Goal: Transaction & Acquisition: Obtain resource

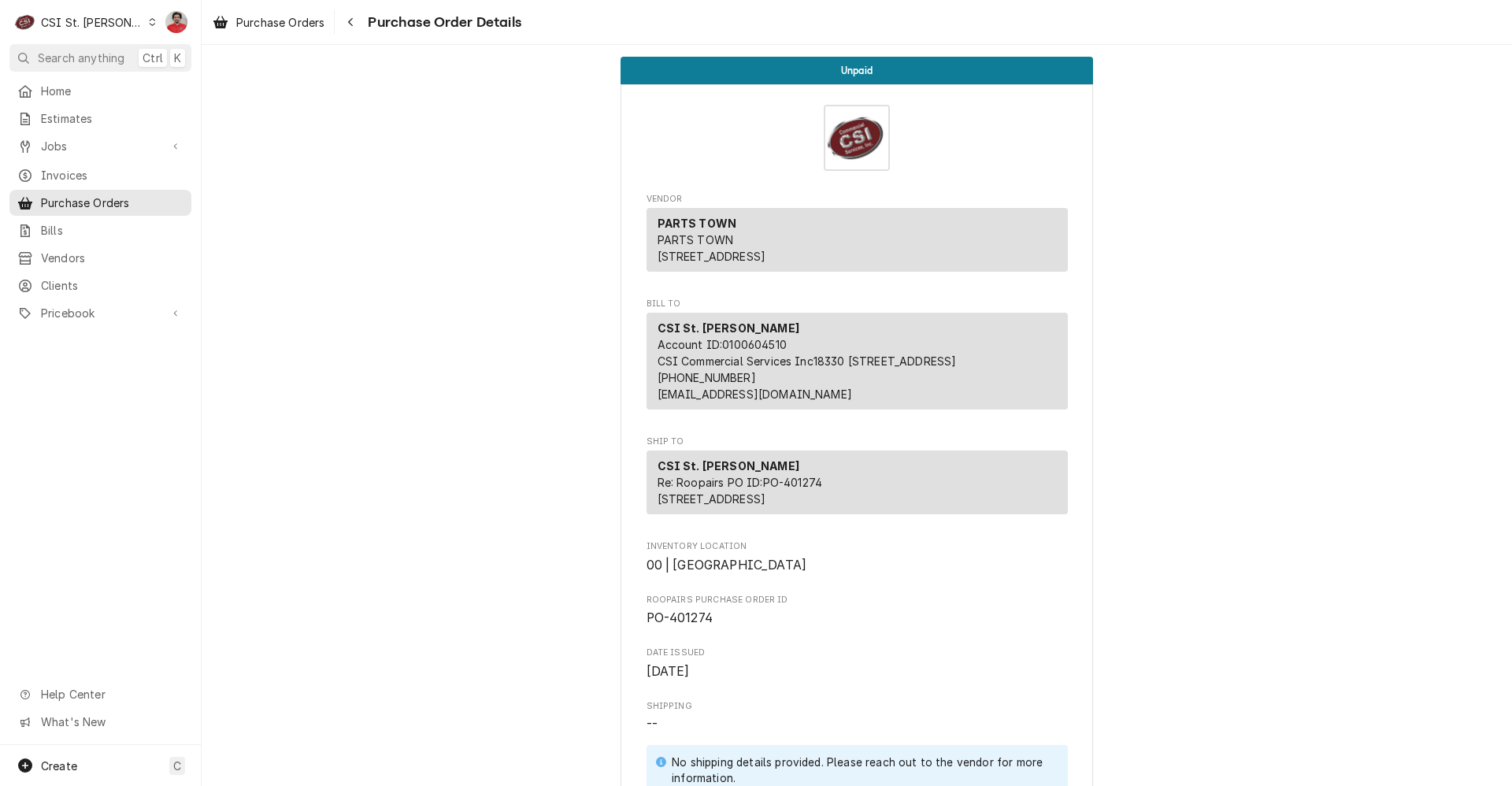
scroll to position [1553, 0]
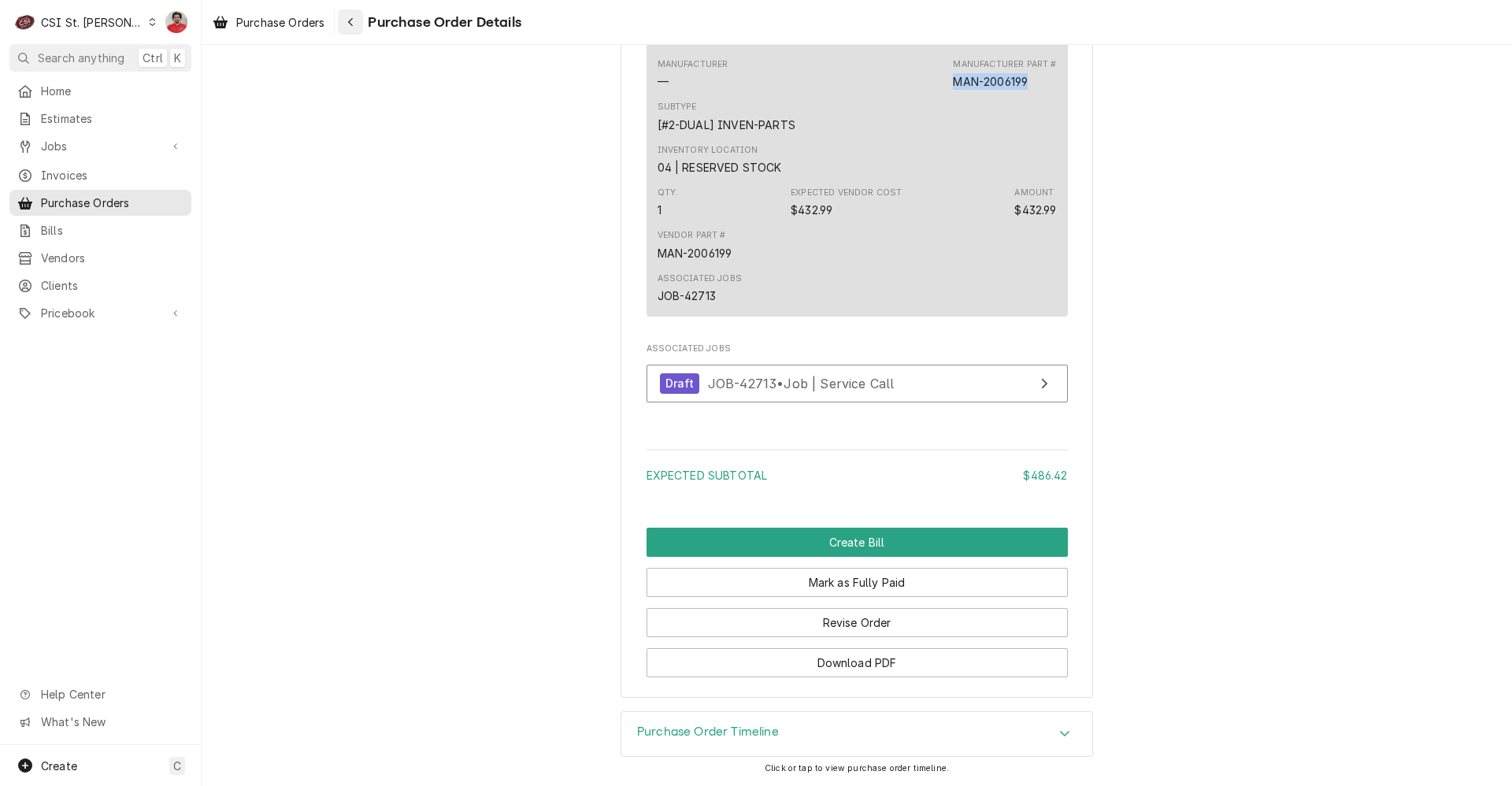
click at [349, 21] on icon "Navigate back" at bounding box center [350, 22] width 7 height 11
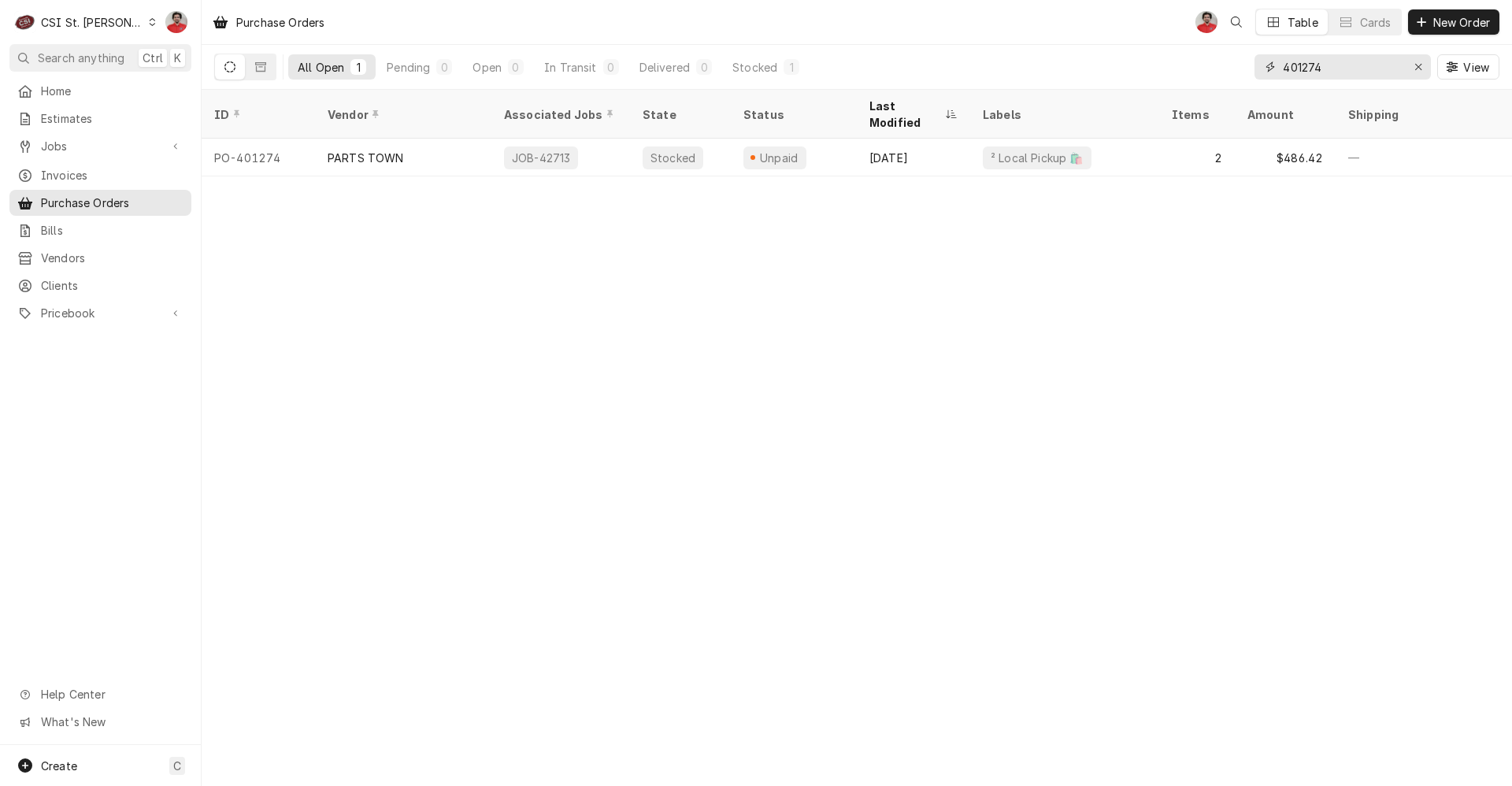
click at [1337, 70] on input "401274" at bounding box center [1341, 67] width 118 height 25
type input "42643"
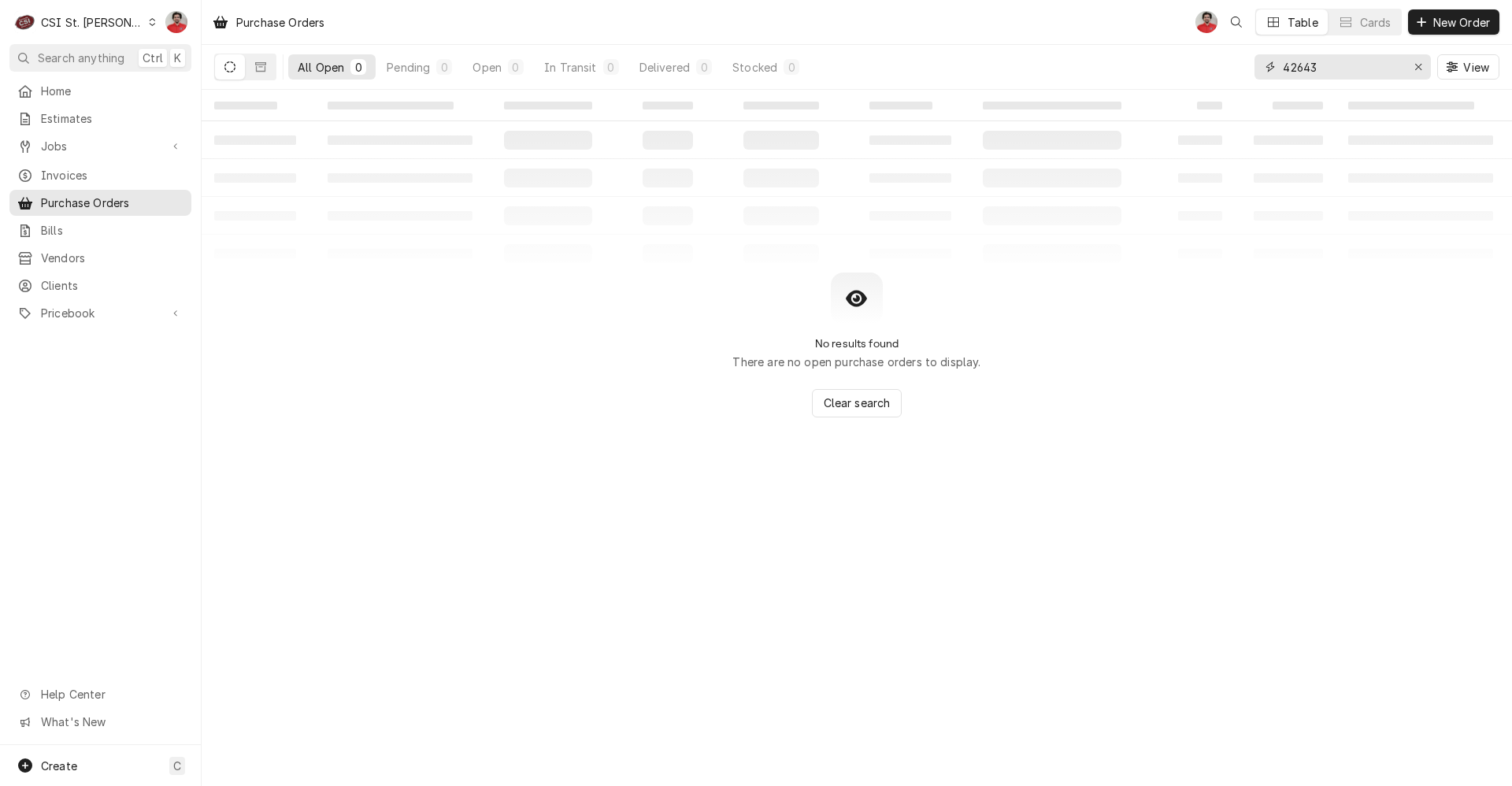
click at [1326, 66] on input "42643" at bounding box center [1341, 67] width 118 height 25
click at [76, 142] on span "Jobs" at bounding box center [100, 146] width 119 height 17
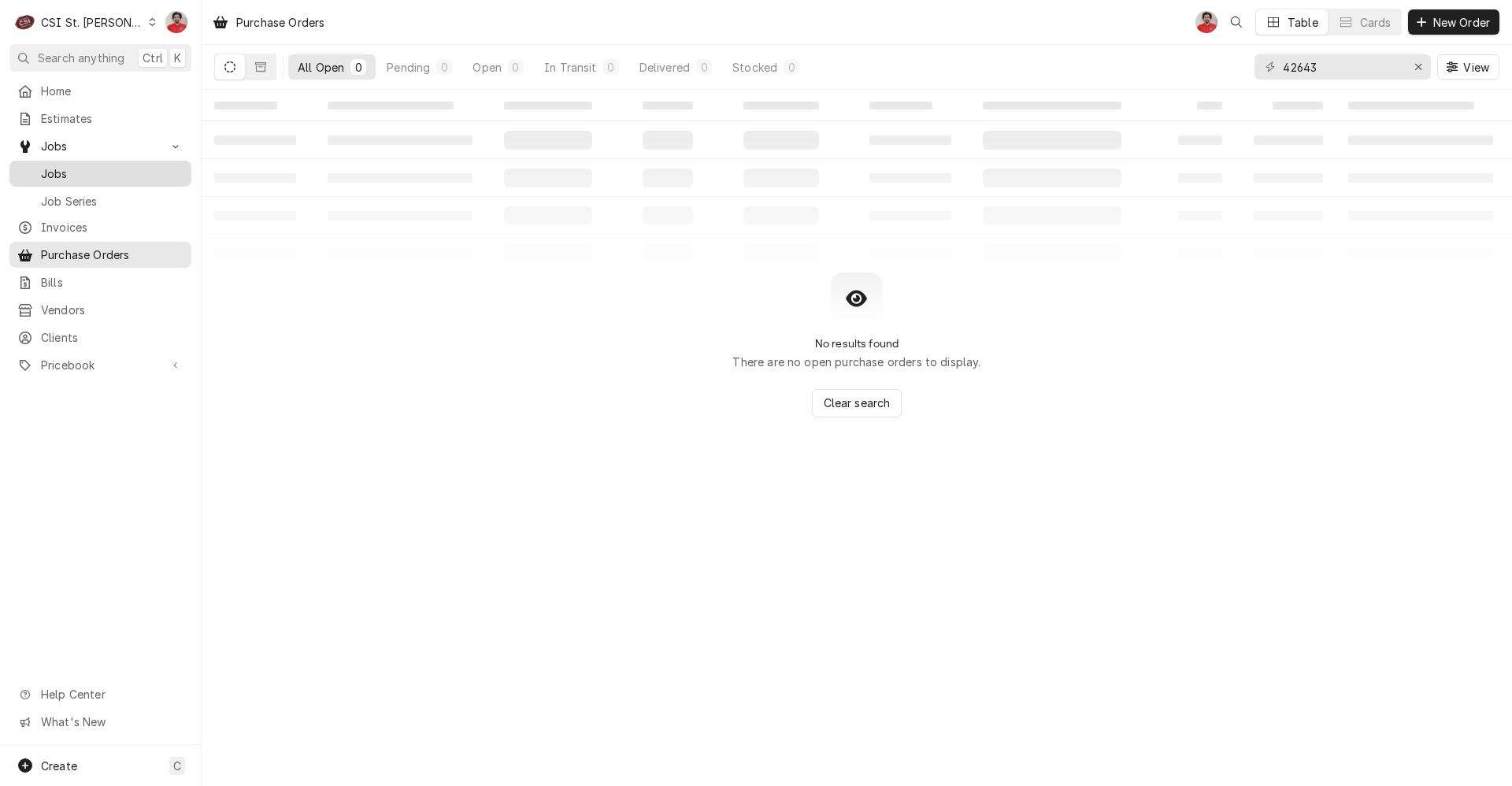
click at [71, 172] on span "Jobs" at bounding box center [111, 173] width 142 height 17
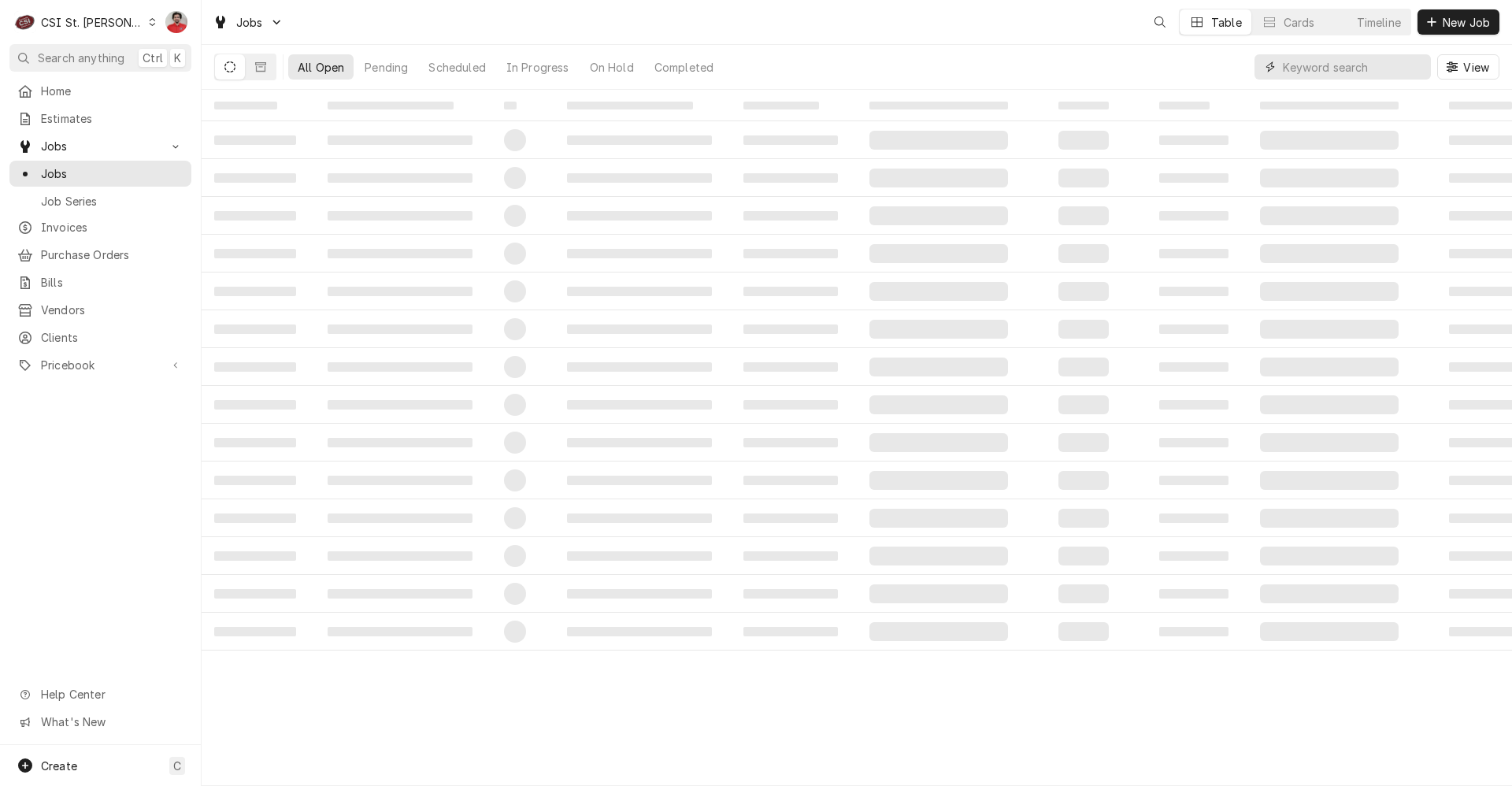
click at [1361, 69] on input "Dynamic Content Wrapper" at bounding box center [1352, 67] width 140 height 25
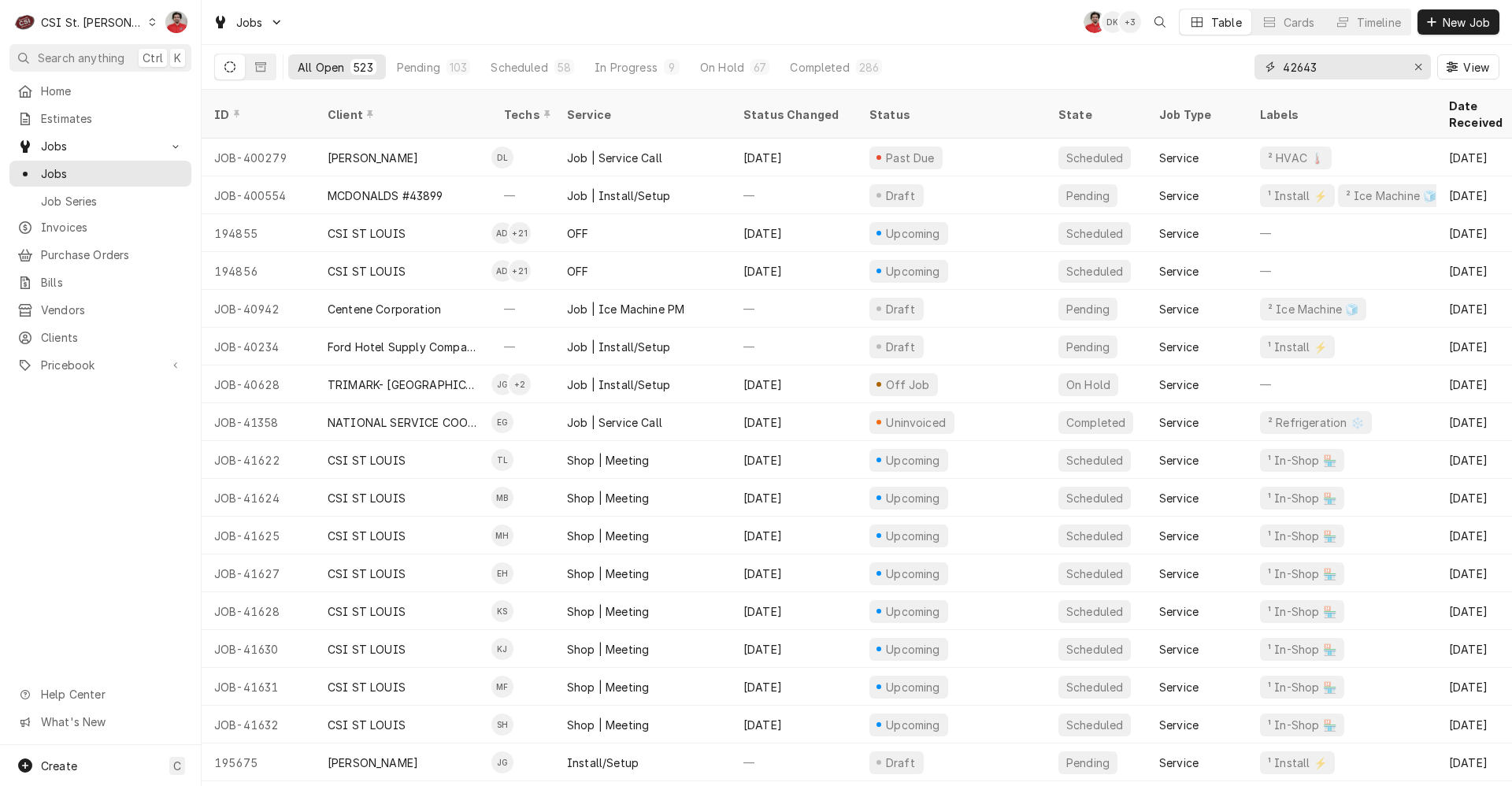
type input "42643"
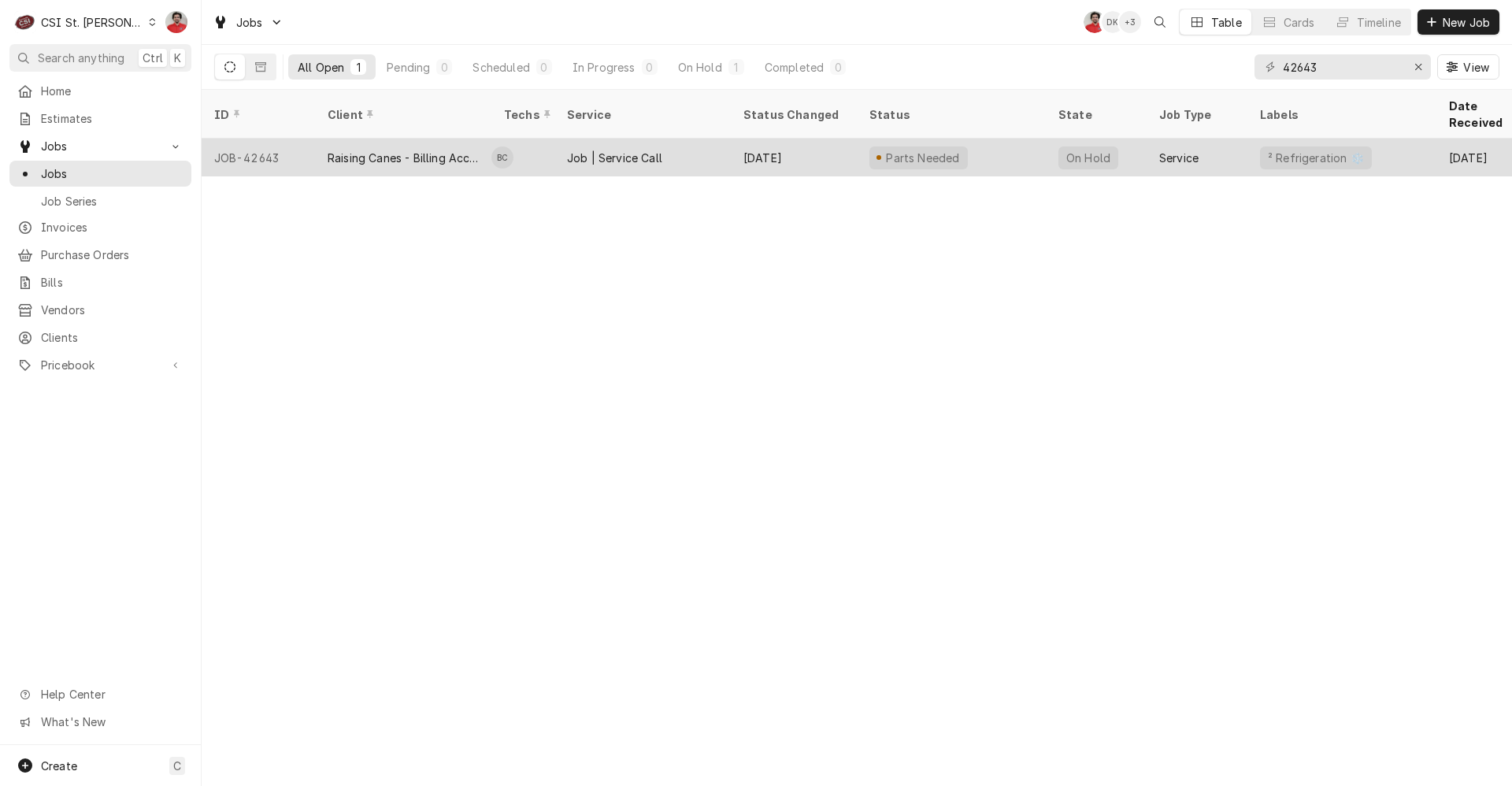
click at [1019, 141] on div "Parts Needed" at bounding box center [951, 157] width 189 height 38
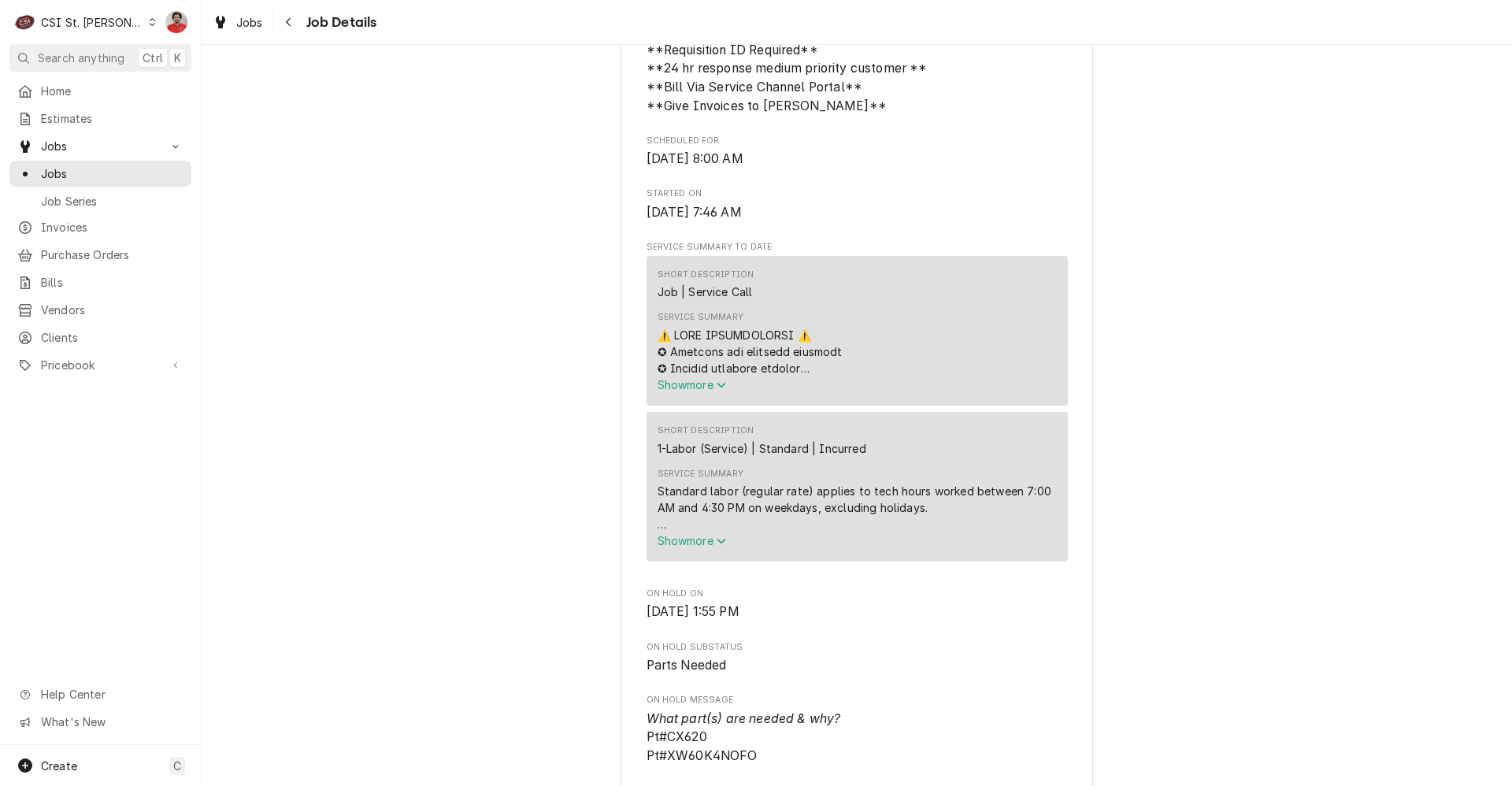
scroll to position [1024, 0]
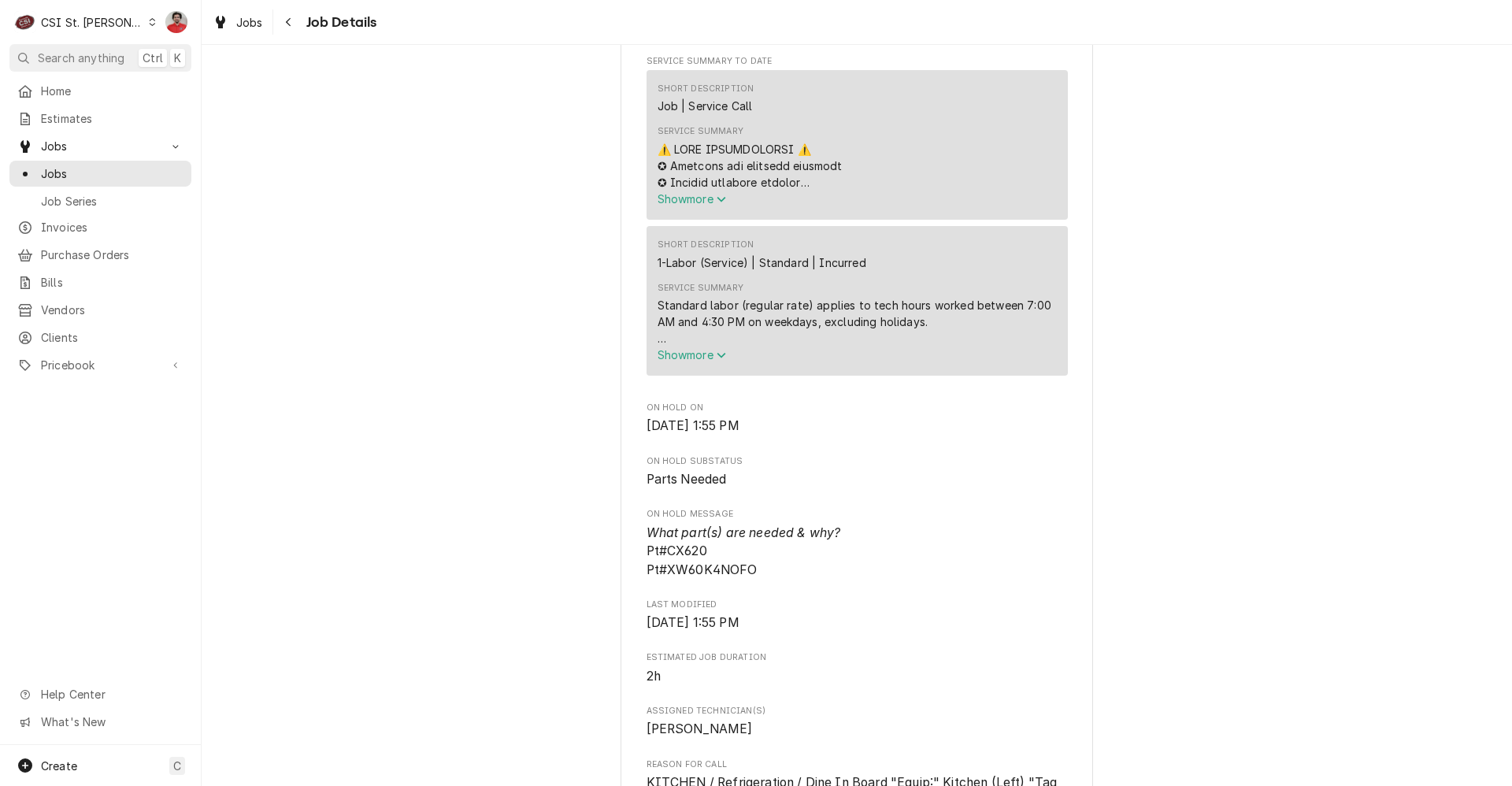
click at [749, 574] on span "What part(s) are needed & why? Pt#CX620 Pt#XW60K4NOFO" at bounding box center [743, 551] width 194 height 52
drag, startPoint x: 749, startPoint y: 572, endPoint x: 663, endPoint y: 579, distance: 86.3
click at [663, 579] on span "What part(s) are needed & why? Pt#CX620 Pt#XW60K4NOFO" at bounding box center [856, 551] width 421 height 56
copy span "XW60K4NOFO"
click at [70, 358] on span "Pricebook" at bounding box center [100, 365] width 119 height 17
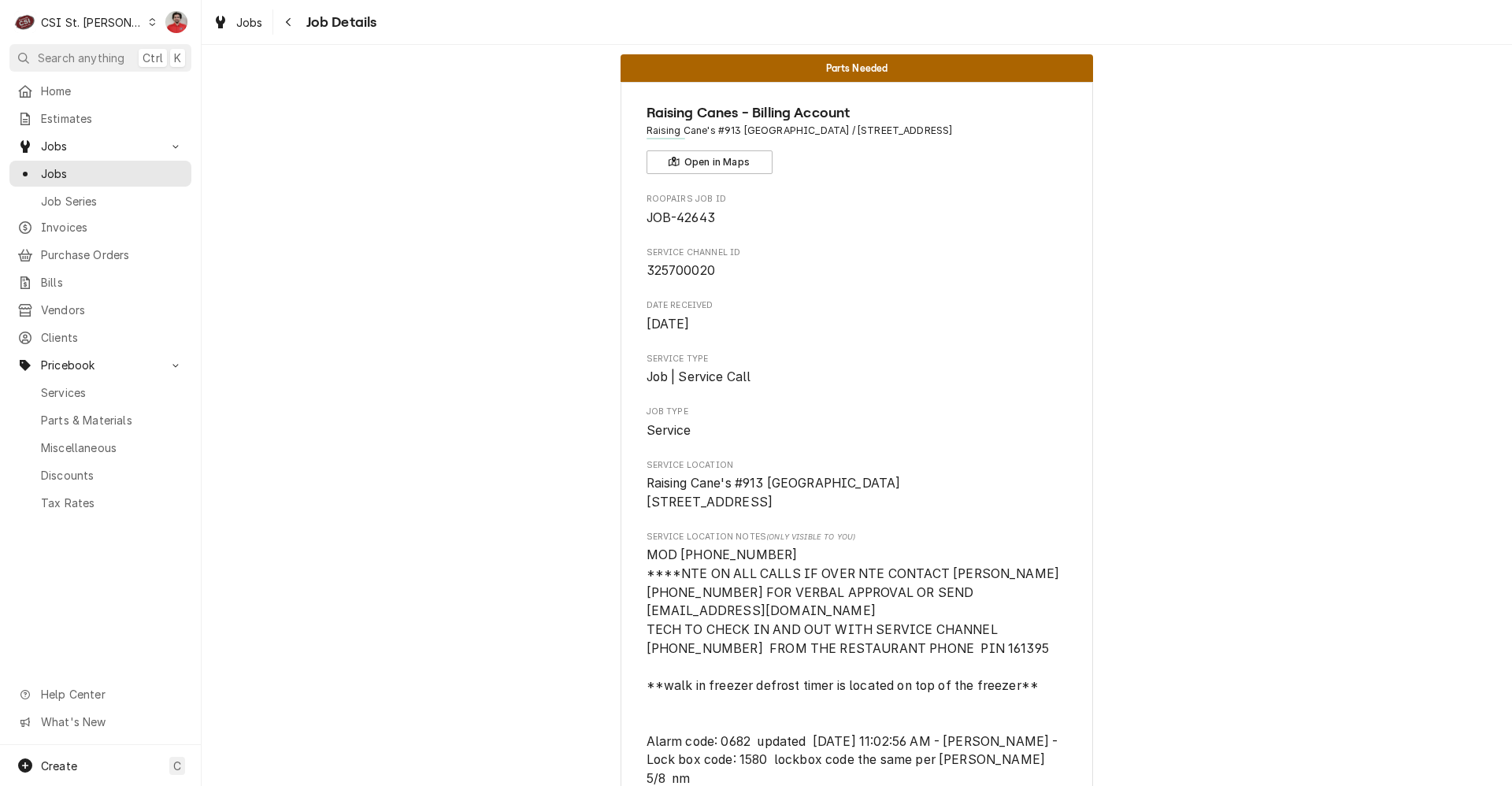
scroll to position [0, 0]
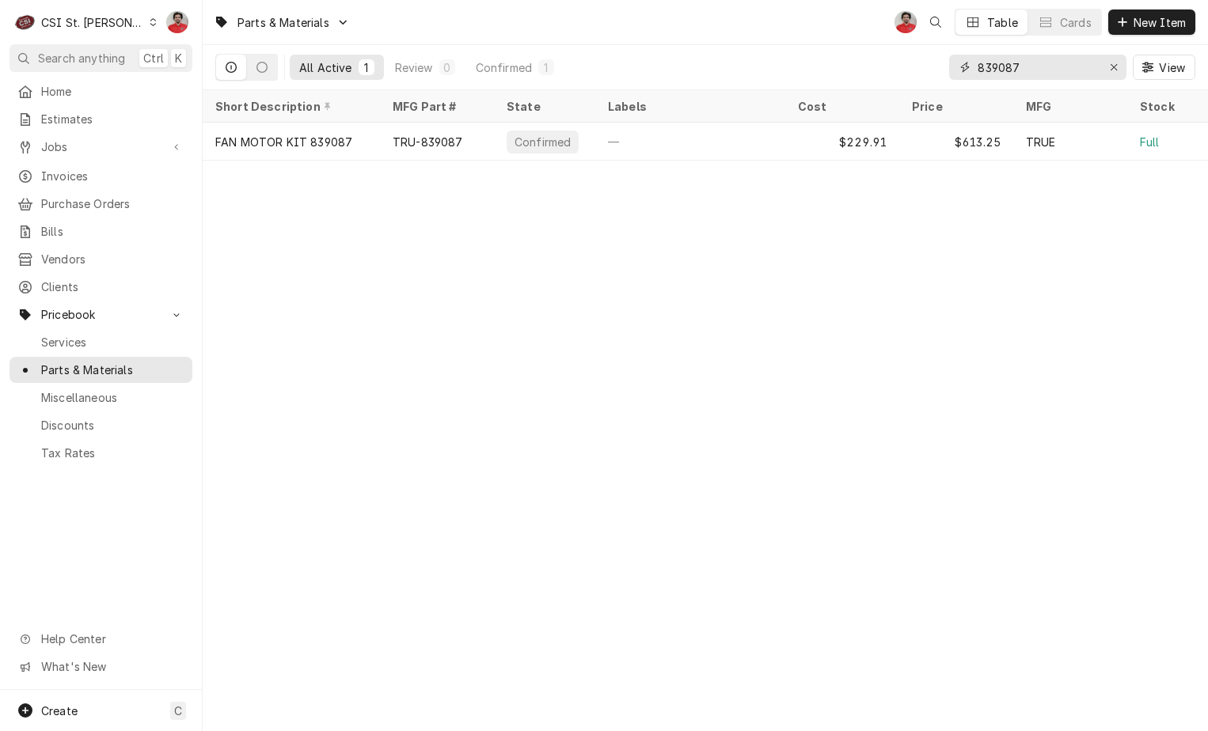
click at [1017, 70] on input "839087" at bounding box center [1036, 67] width 119 height 25
drag, startPoint x: 1046, startPoint y: 66, endPoint x: 793, endPoint y: 85, distance: 253.3
click at [794, 85] on div "All Active 1 Review 0 Confirmed 1 839087 View" at bounding box center [705, 67] width 980 height 44
paste input "XW60K4NOFO"
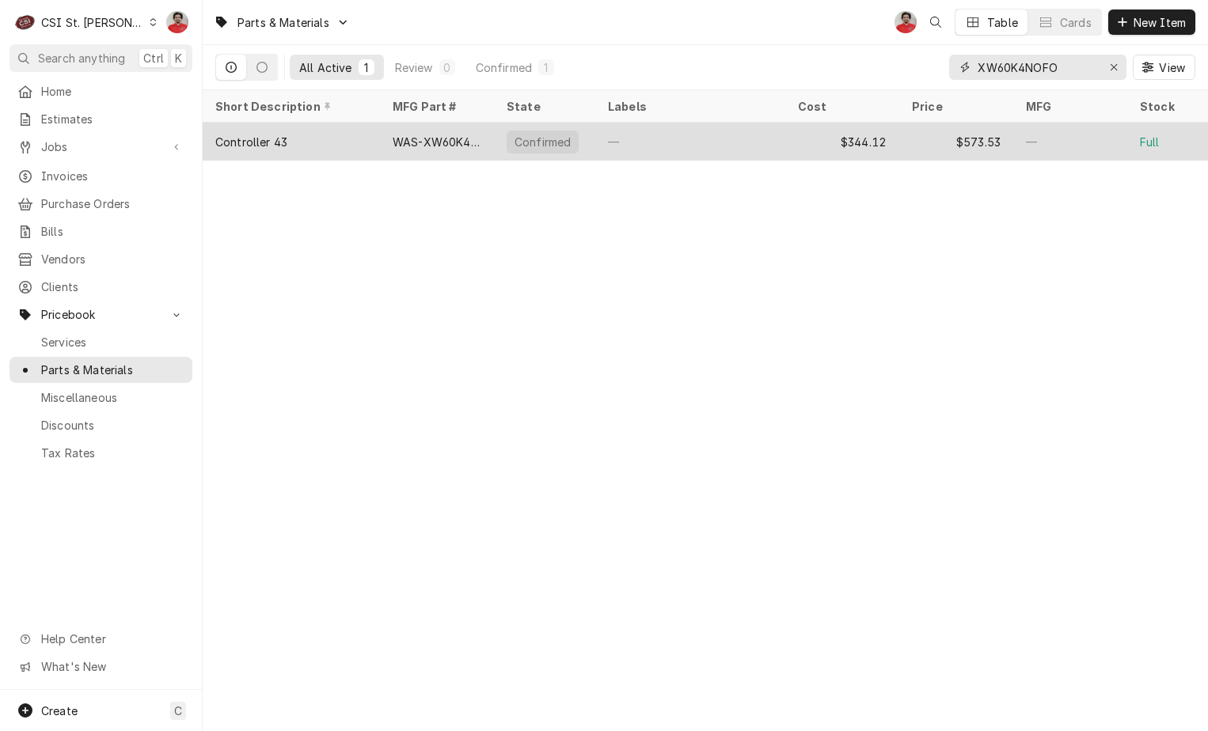
type input "XW60K4NOFO"
click at [758, 142] on div "—" at bounding box center [690, 142] width 190 height 38
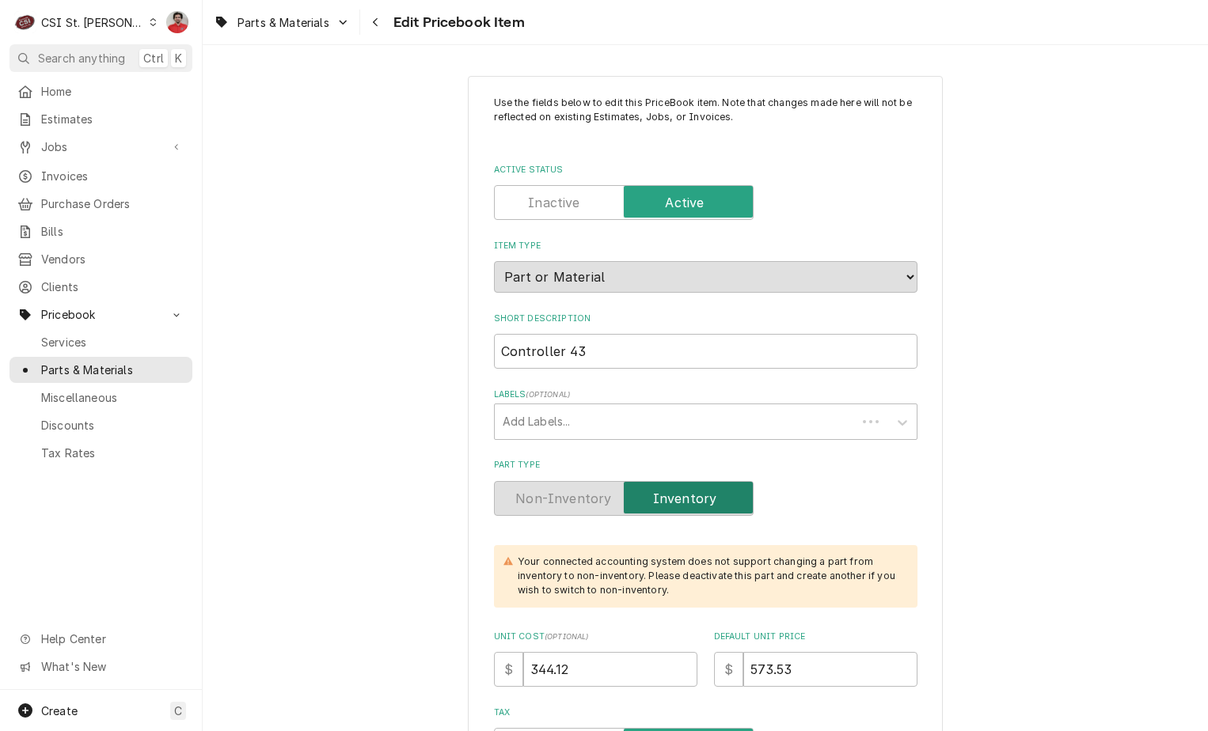
type textarea "x"
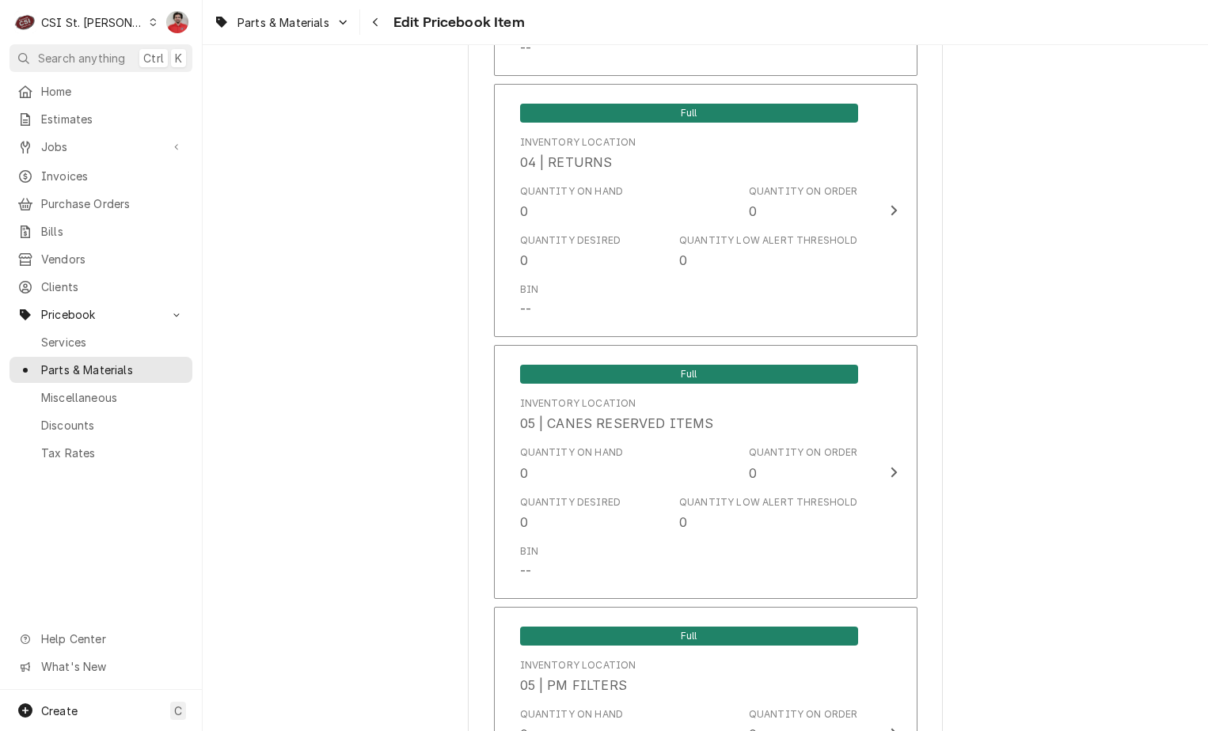
scroll to position [13400, 0]
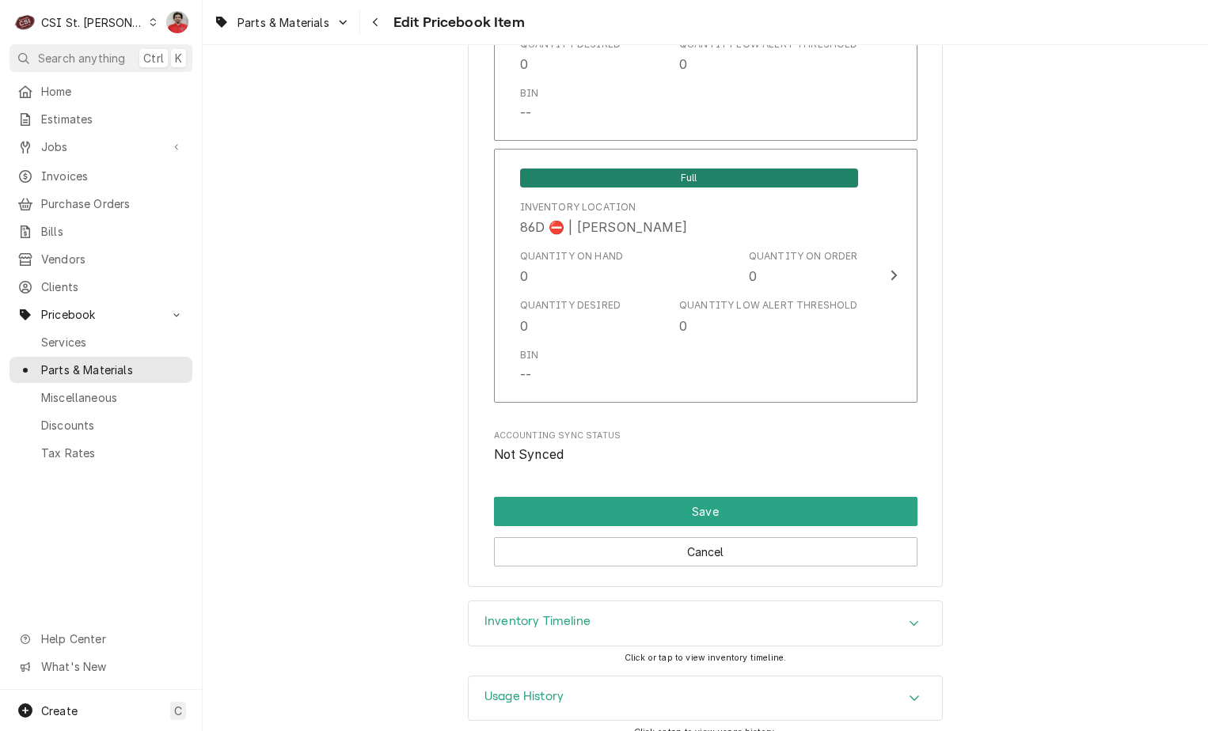
click at [700, 614] on div "Inventory Timeline" at bounding box center [705, 624] width 473 height 44
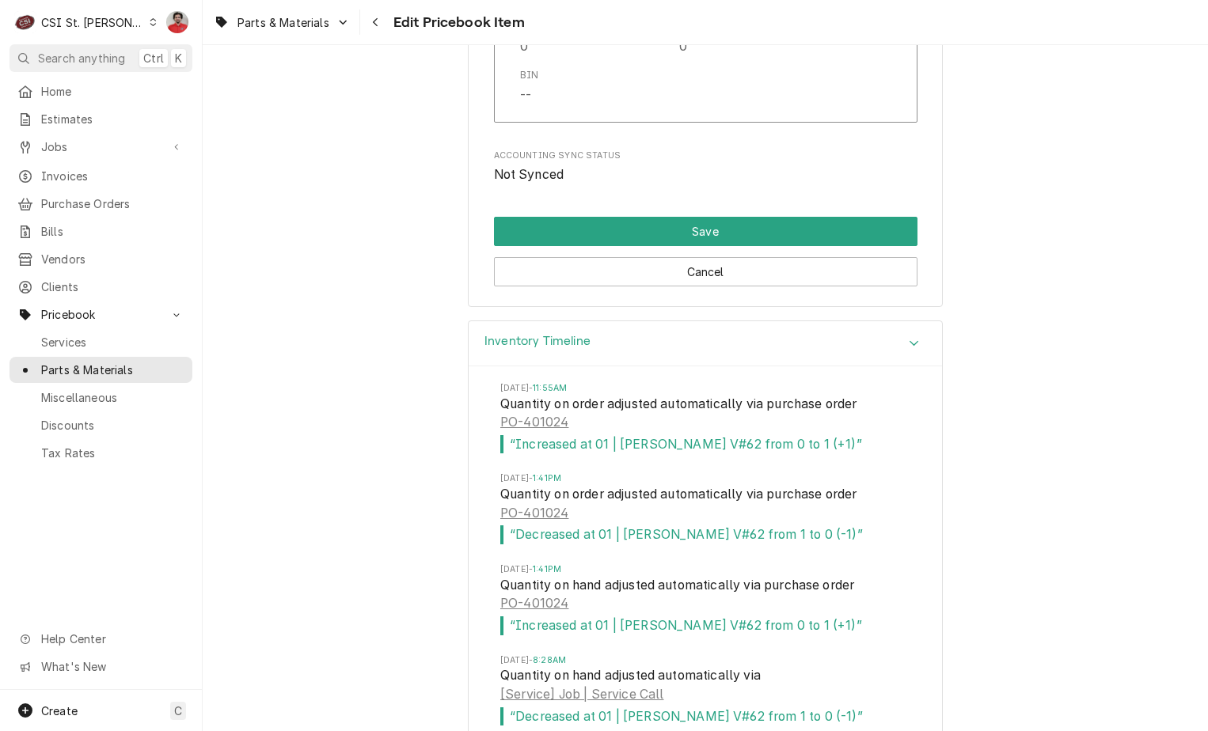
scroll to position [13768, 0]
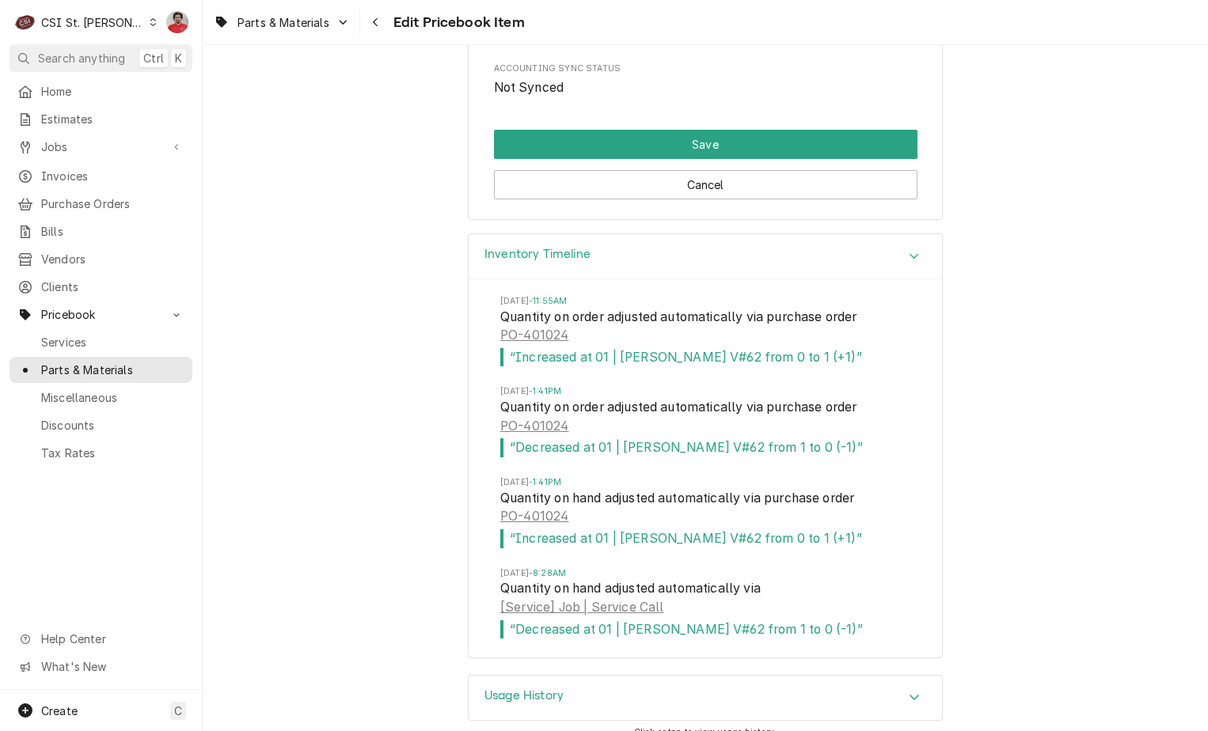
drag, startPoint x: 1195, startPoint y: 696, endPoint x: 1201, endPoint y: 679, distance: 17.5
click at [1201, 679] on div "Use the fields below to edit this PriceBook item. Note that changes made here w…" at bounding box center [705, 388] width 1005 height 686
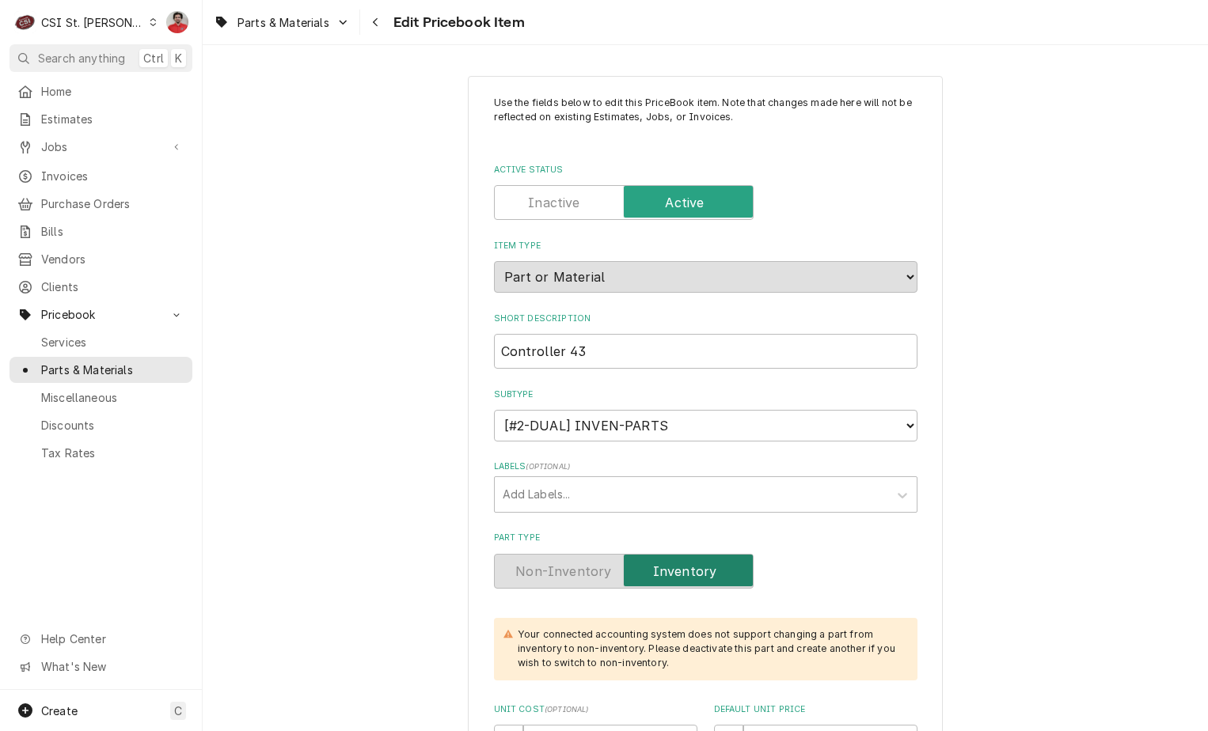
scroll to position [554, 0]
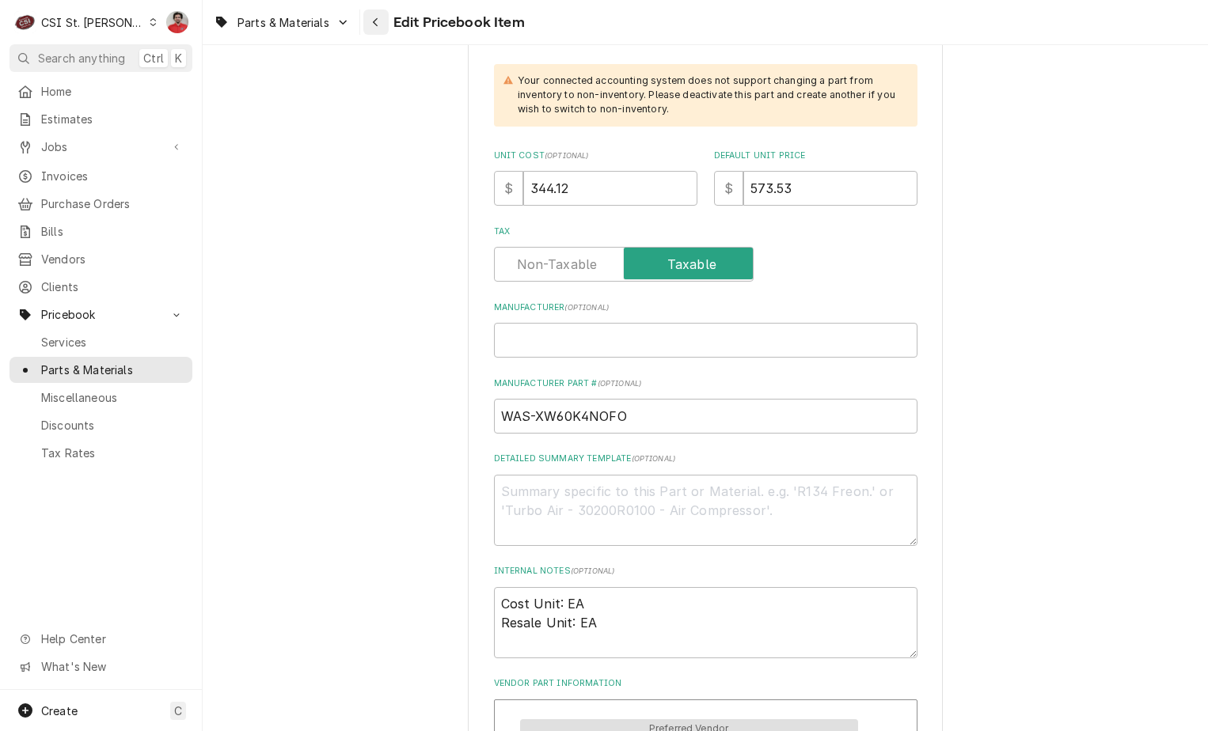
click at [374, 17] on icon "Navigate back" at bounding box center [375, 22] width 7 height 11
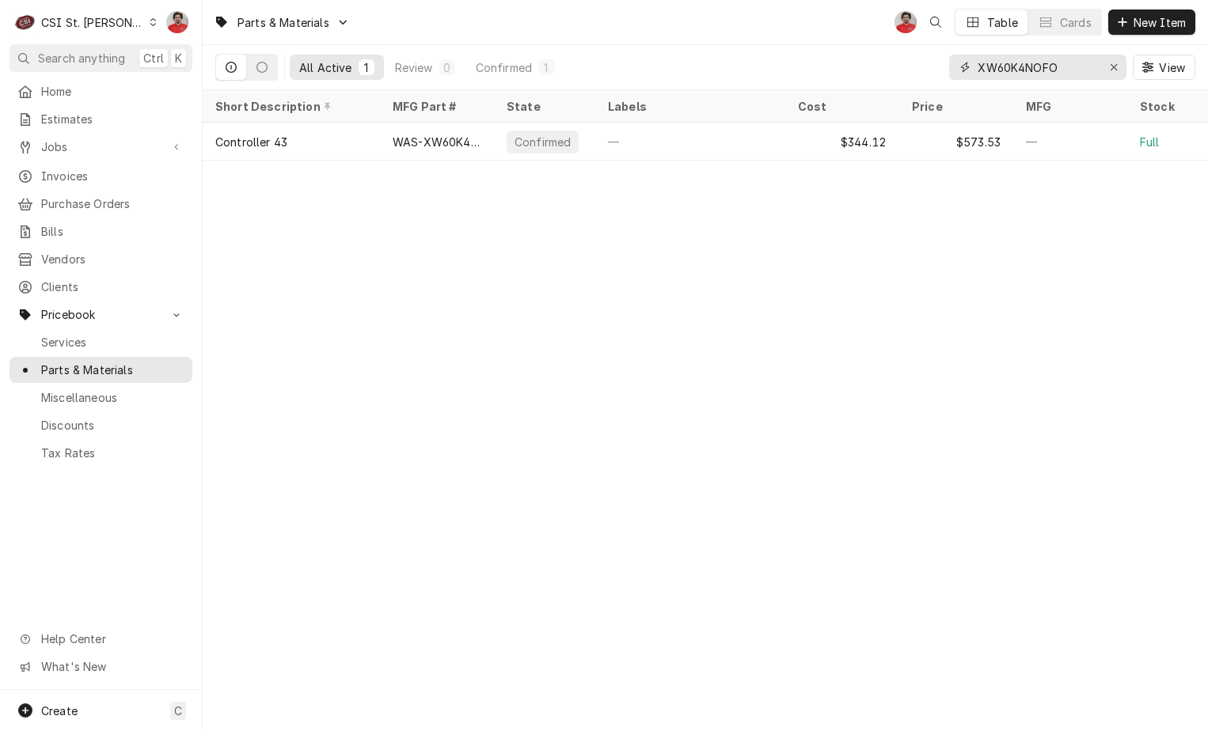
drag, startPoint x: 1078, startPoint y: 66, endPoint x: 795, endPoint y: 78, distance: 282.8
click at [795, 78] on div "All Active 1 Review 0 Confirmed 1 XW60K4NOFO View" at bounding box center [705, 67] width 980 height 44
type input "cx620"
click at [1114, 66] on icon "Erase input" at bounding box center [1114, 67] width 9 height 11
click at [1096, 66] on input "Dynamic Content Wrapper" at bounding box center [1036, 67] width 119 height 25
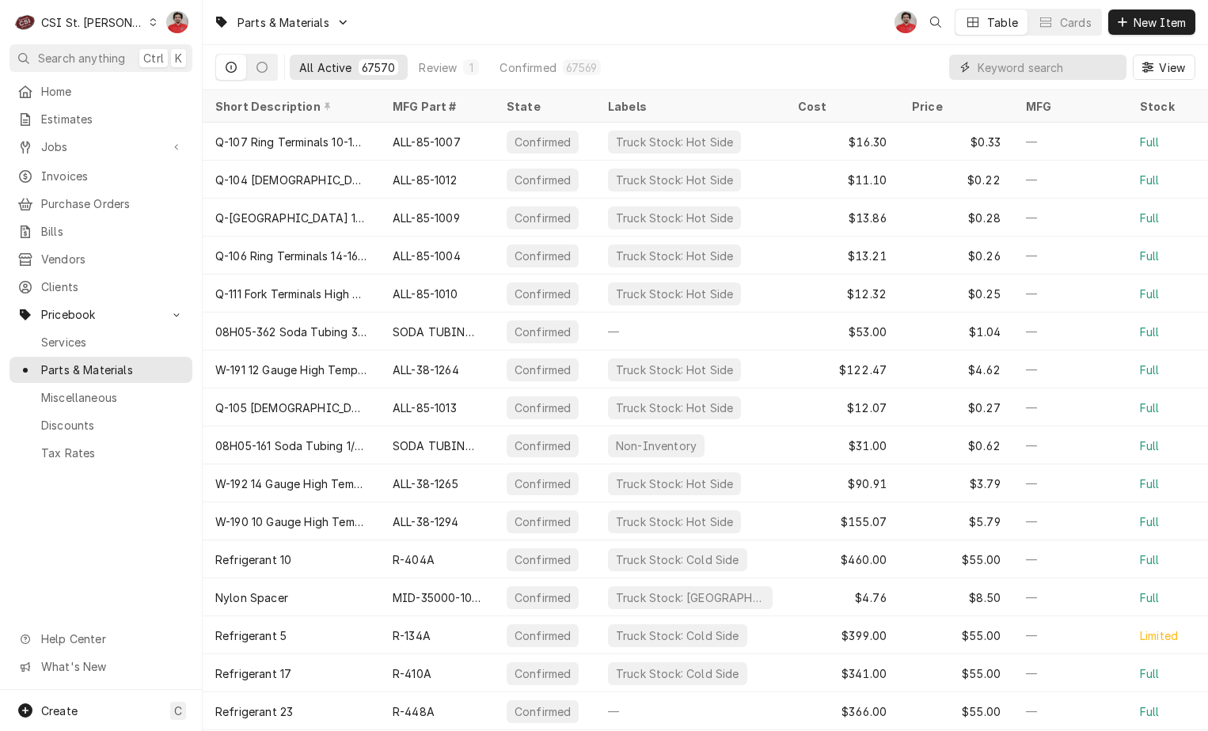
click at [1114, 66] on input "Dynamic Content Wrapper" at bounding box center [1047, 67] width 141 height 25
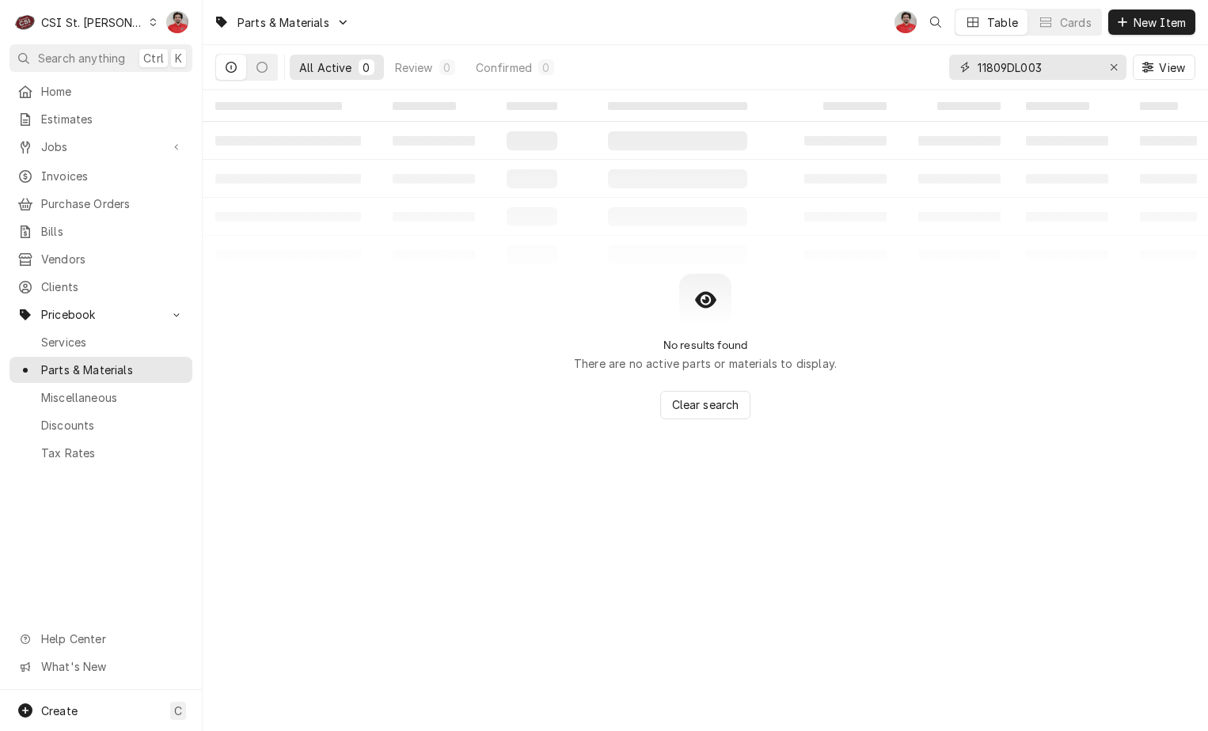
drag, startPoint x: 1050, startPoint y: 70, endPoint x: 753, endPoint y: 80, distance: 297.0
click at [753, 80] on div "All Active 0 Review 0 Confirmed 0 11809DL003 View" at bounding box center [705, 67] width 980 height 44
type input "11809DL003"
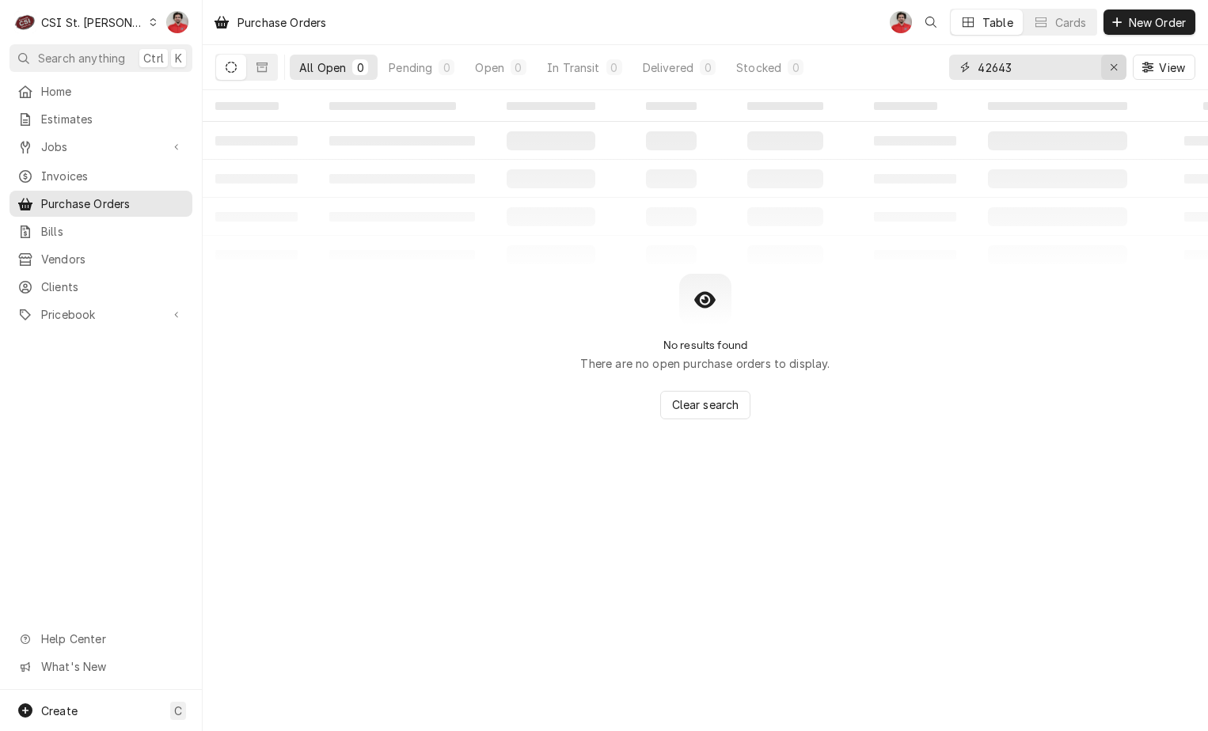
click at [1112, 66] on icon "Erase input" at bounding box center [1113, 67] width 6 height 6
click at [1139, 13] on button "New Order" at bounding box center [1149, 21] width 92 height 25
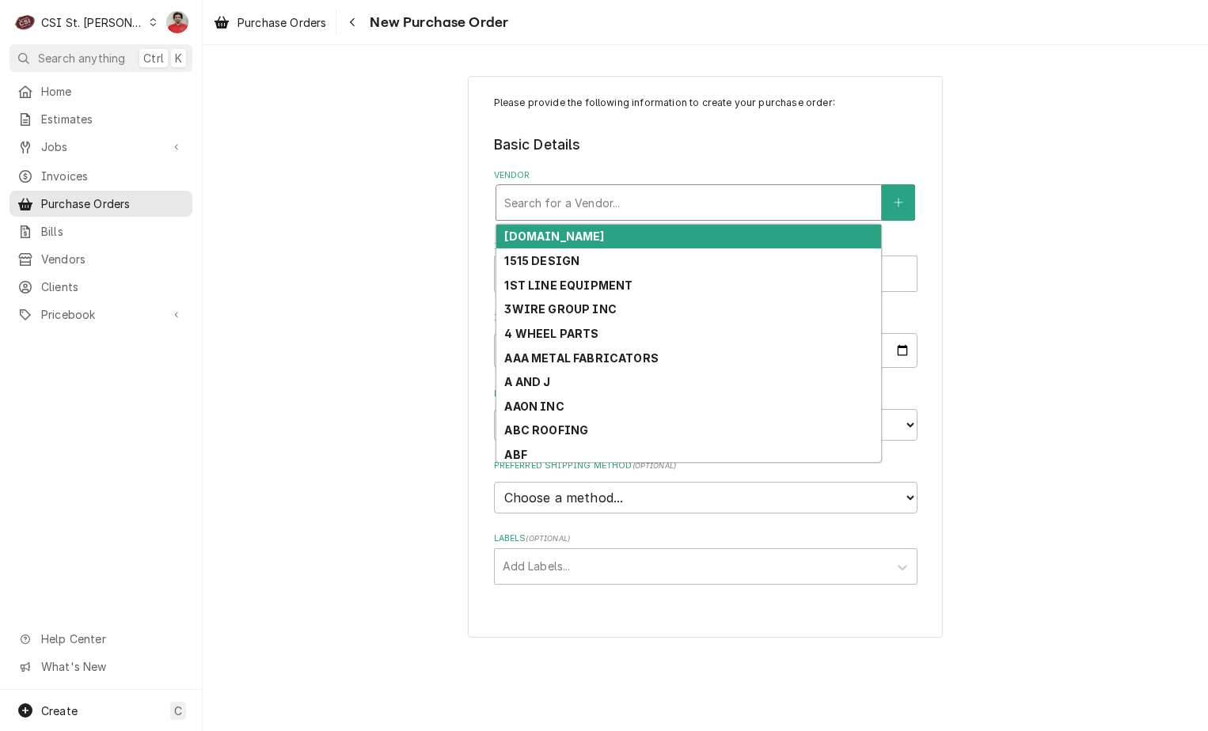
click at [634, 197] on div "Vendor" at bounding box center [688, 202] width 369 height 28
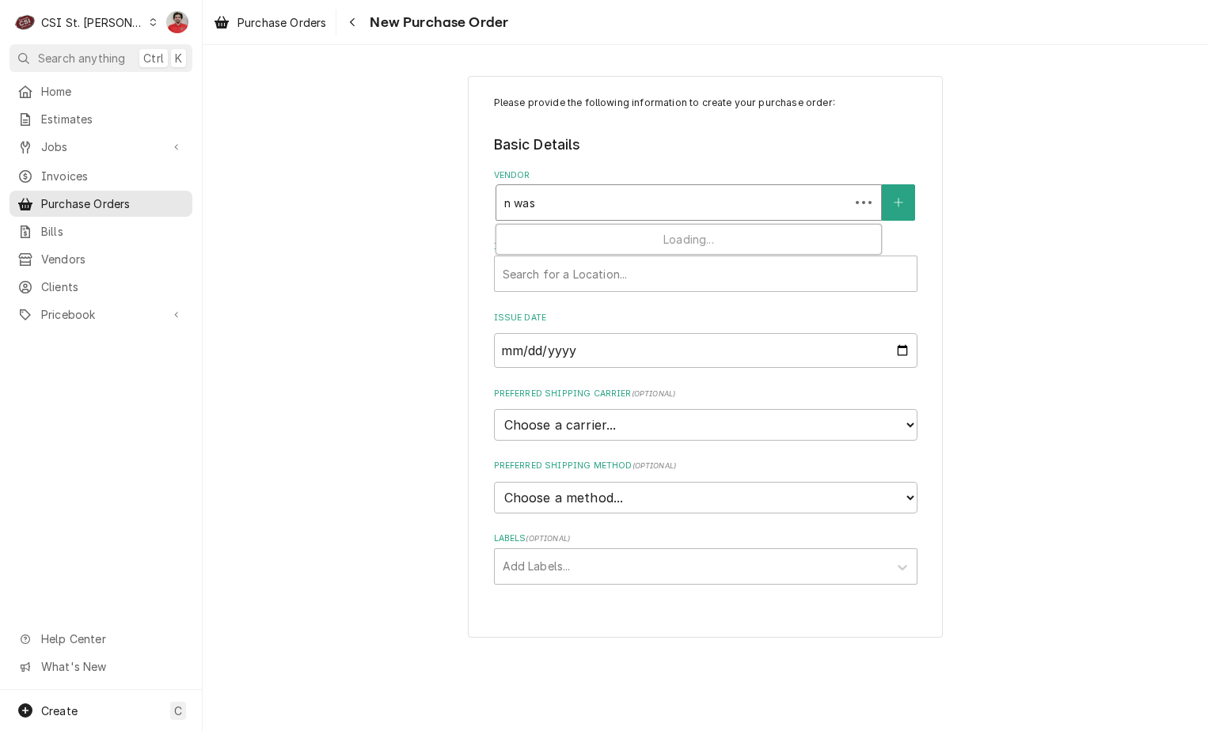
type input "n [PERSON_NAME]"
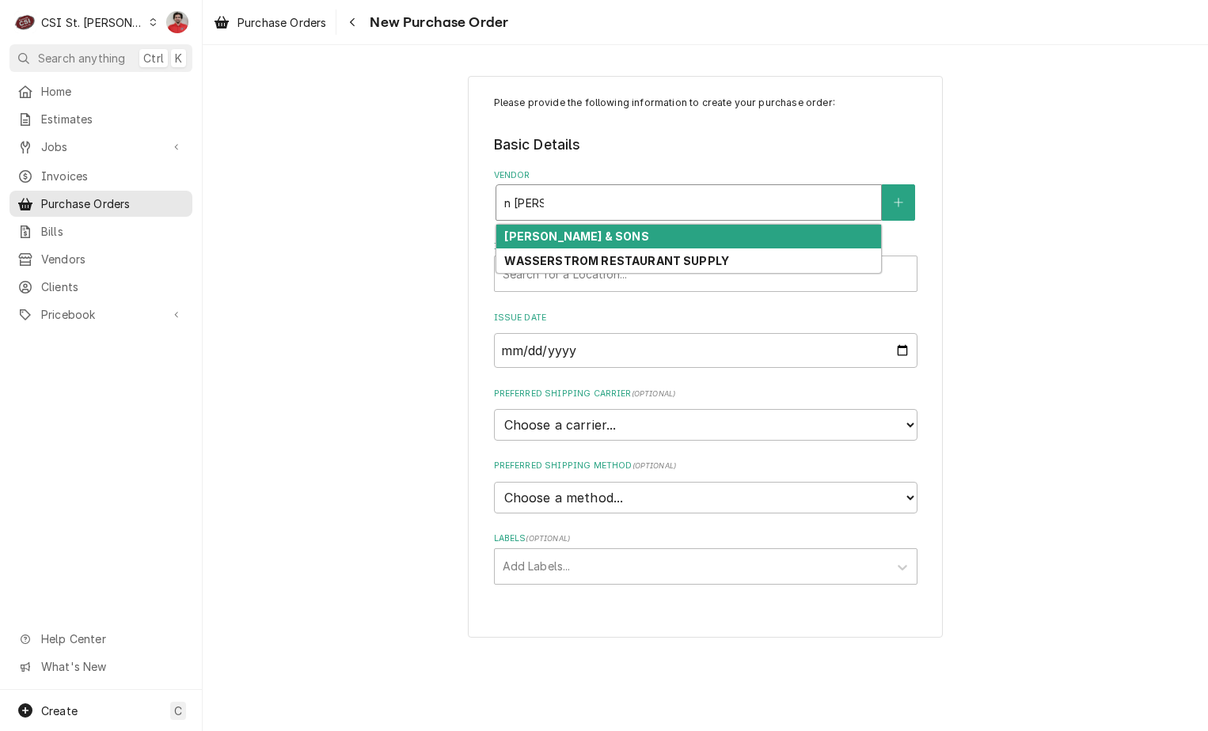
click at [618, 233] on strong "[PERSON_NAME] & SONS" at bounding box center [576, 236] width 144 height 13
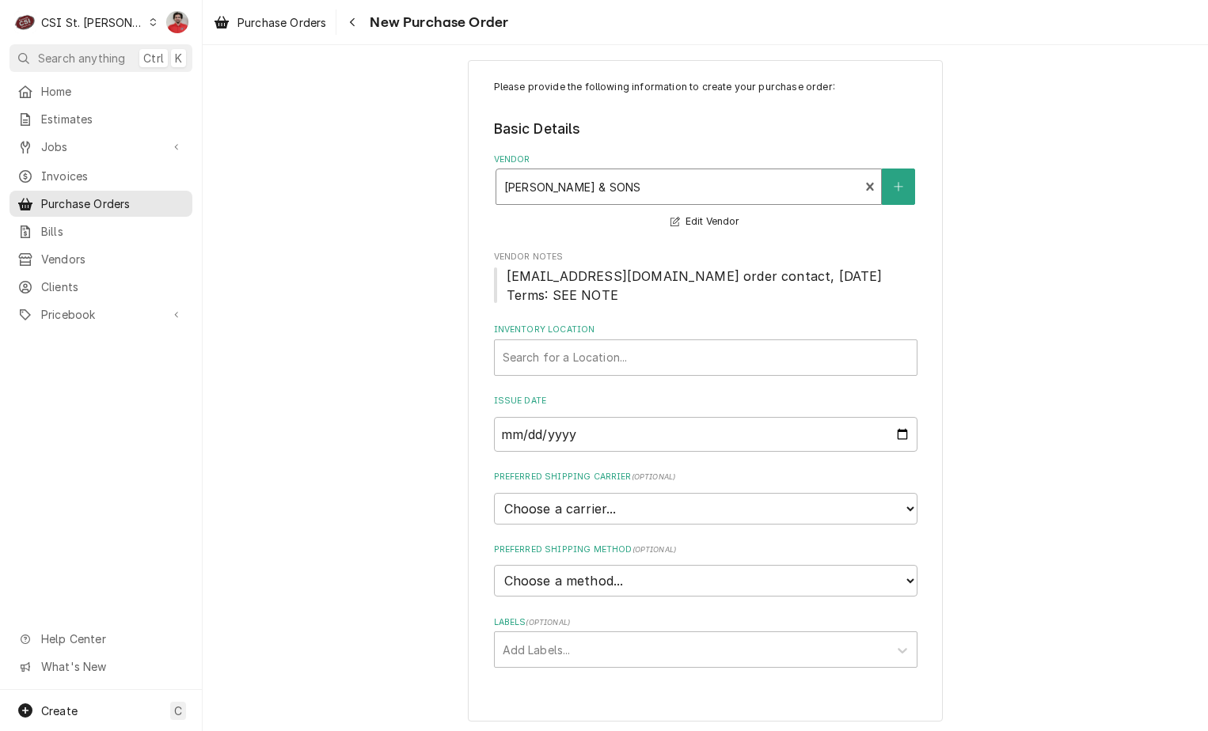
scroll to position [20, 0]
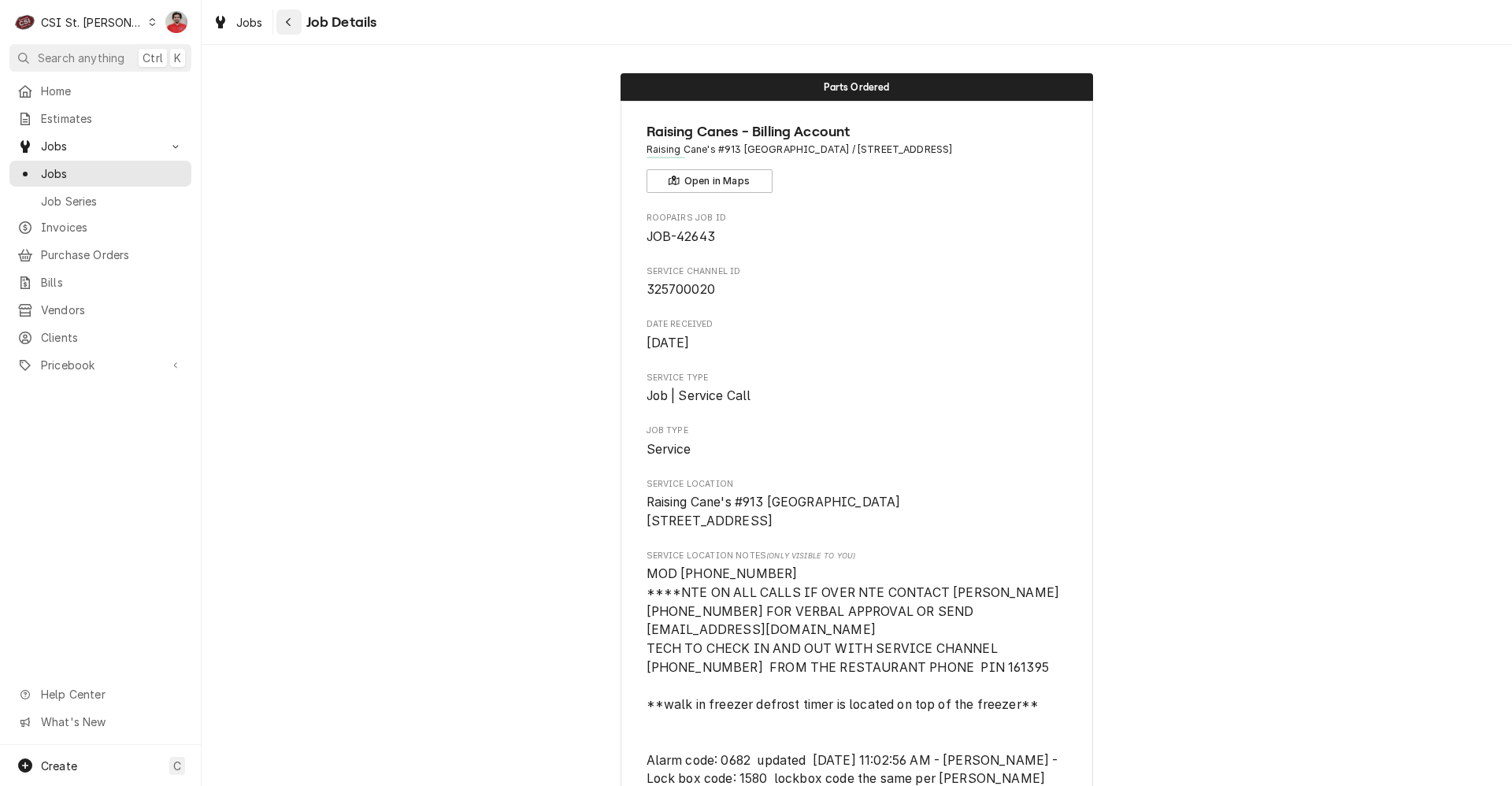
click at [285, 25] on icon "Navigate back" at bounding box center [288, 22] width 7 height 11
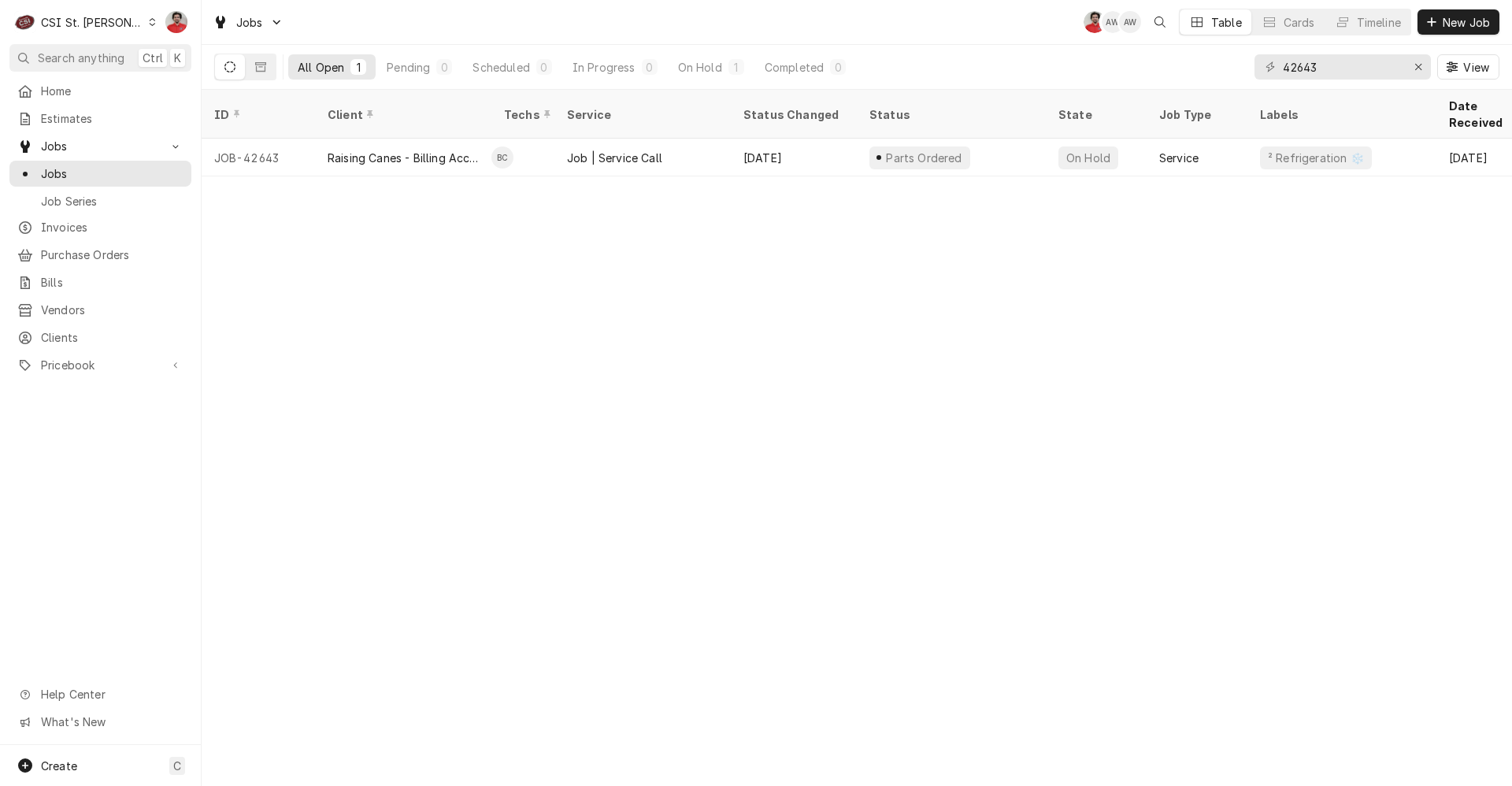
click at [109, 19] on div "CSI St. [PERSON_NAME]" at bounding box center [92, 22] width 102 height 17
click at [362, 368] on html "C CSI St. Louis NF Search anything Ctrl K Home Estimates Jobs Jobs Job Series I…" at bounding box center [756, 393] width 1512 height 786
click at [104, 296] on link "Vendors" at bounding box center [99, 309] width 182 height 26
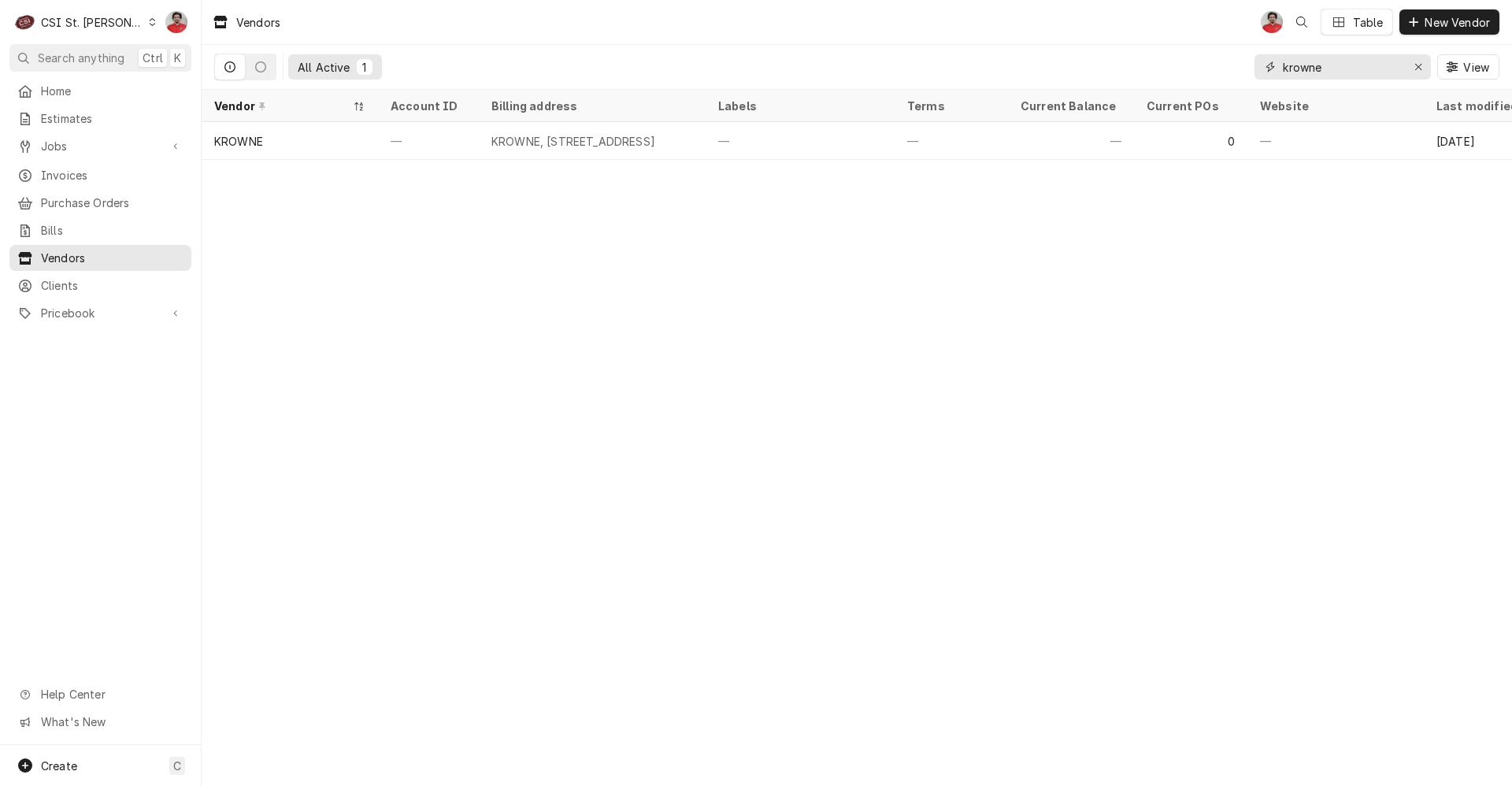
drag, startPoint x: 1352, startPoint y: 64, endPoint x: 950, endPoint y: 44, distance: 402.5
click at [999, 44] on div "Vendors NF Table New Vendor All Active 1 krowne View" at bounding box center [856, 45] width 1310 height 90
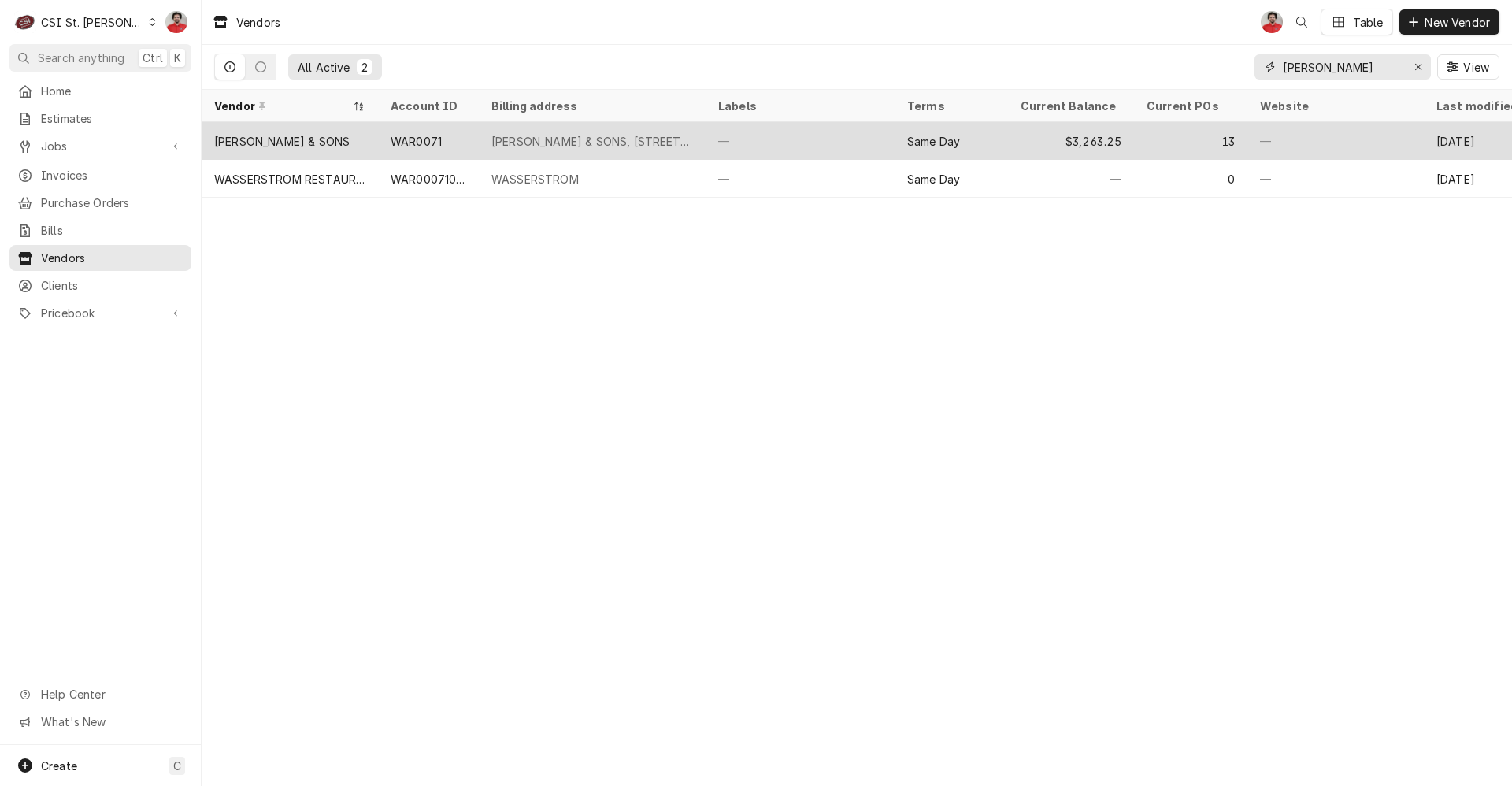
type input "wasser"
click at [667, 138] on div "[PERSON_NAME] & SONS, [STREET_ADDRESS]" at bounding box center [592, 141] width 202 height 17
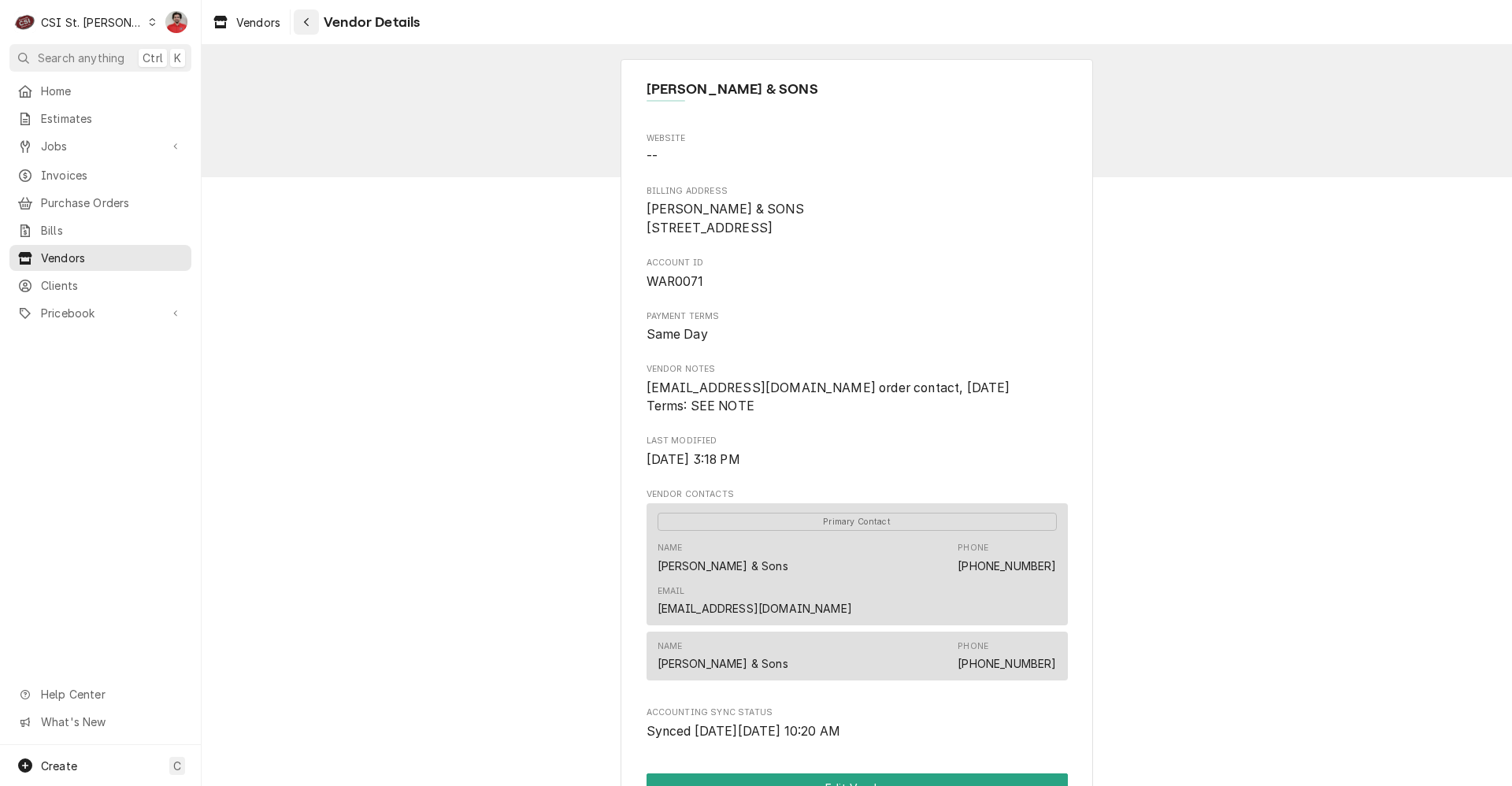
click at [300, 24] on div "Navigate back" at bounding box center [306, 22] width 16 height 16
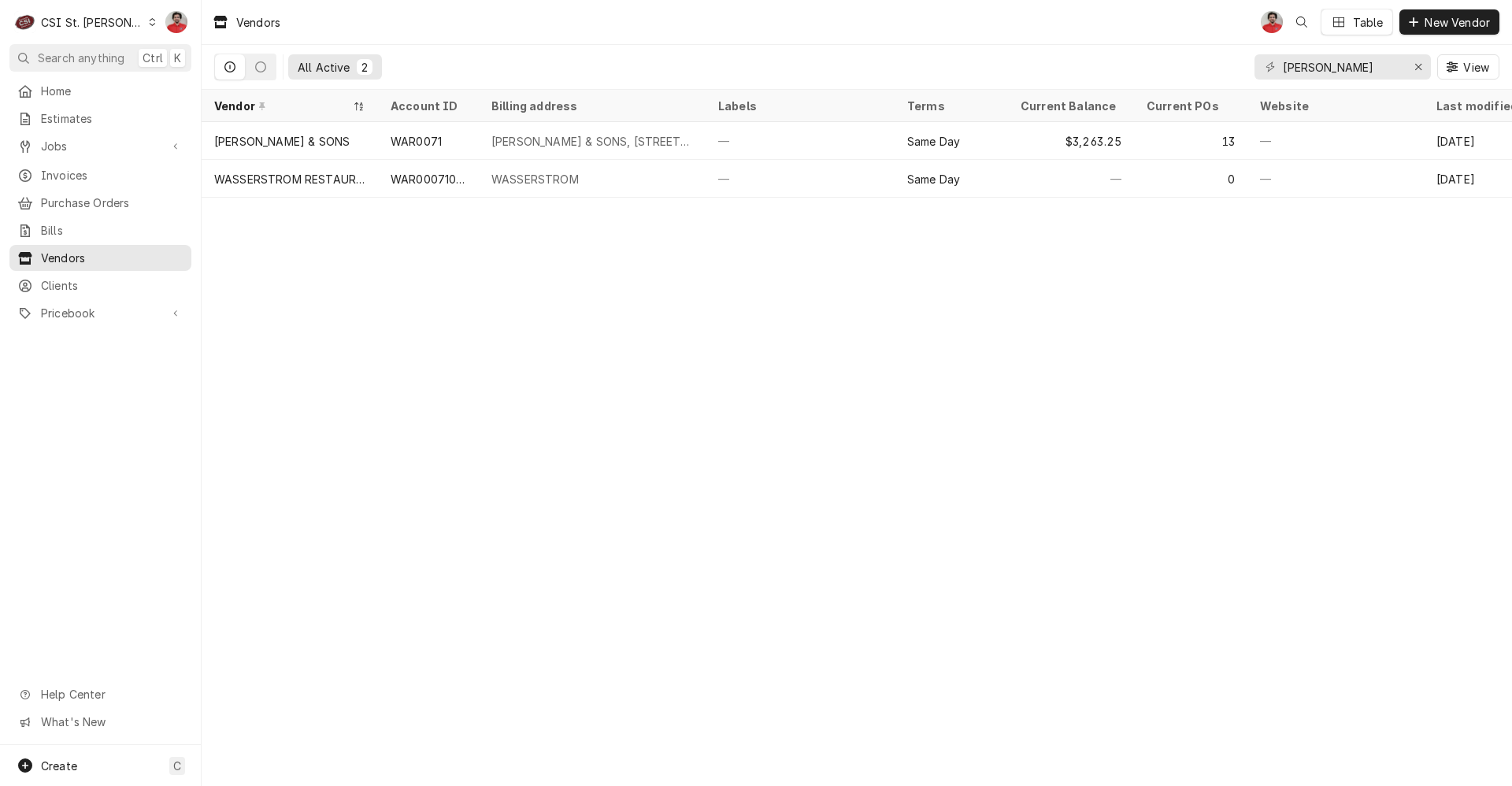
click at [104, 210] on div "Home Estimates Jobs Jobs Job Series Invoices Purchase Orders Bills Vendors Clie…" at bounding box center [100, 202] width 201 height 250
click at [104, 200] on span "Purchase Orders" at bounding box center [111, 202] width 142 height 17
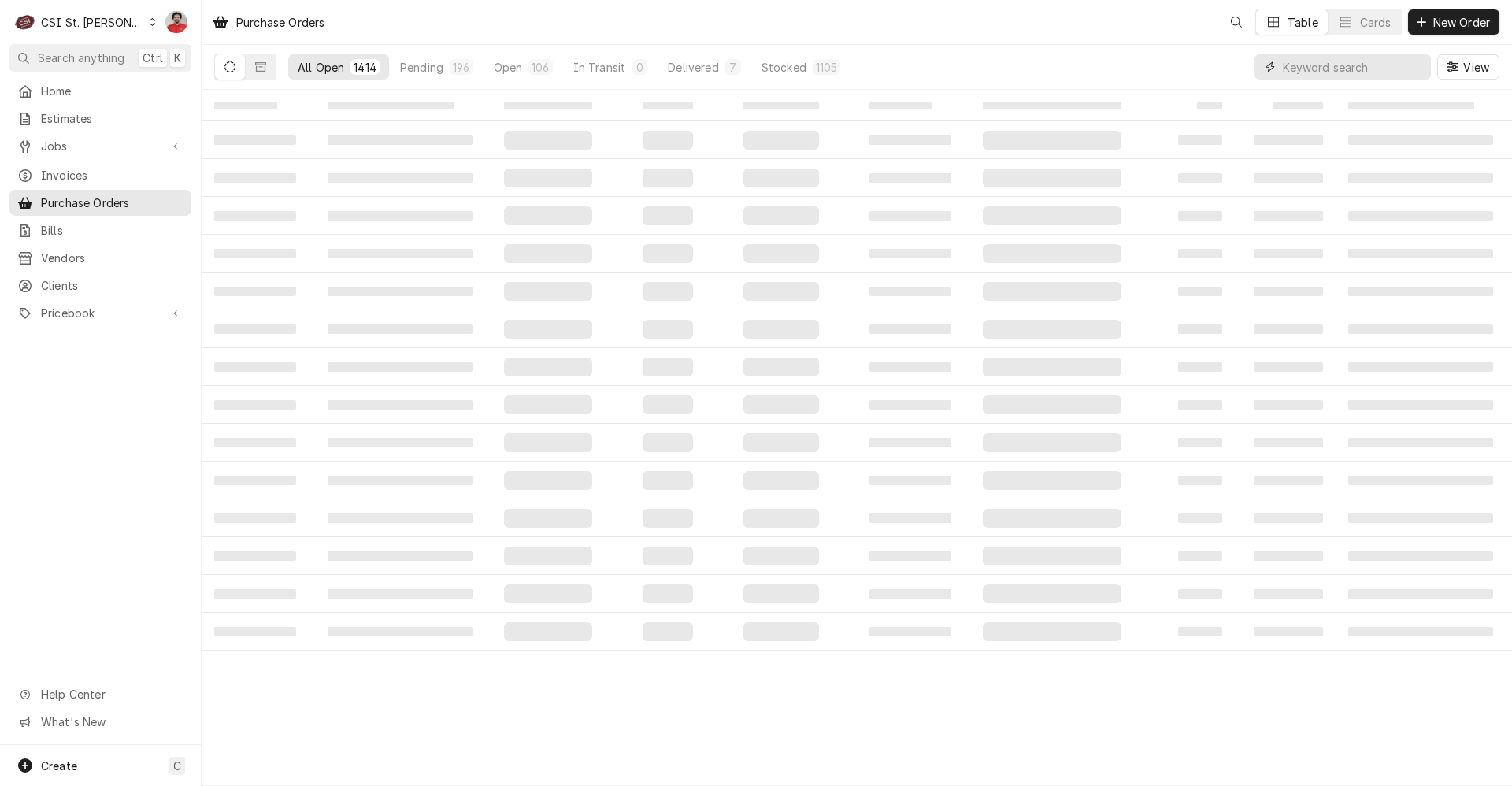
click at [1352, 74] on input "Dynamic Content Wrapper" at bounding box center [1352, 67] width 140 height 25
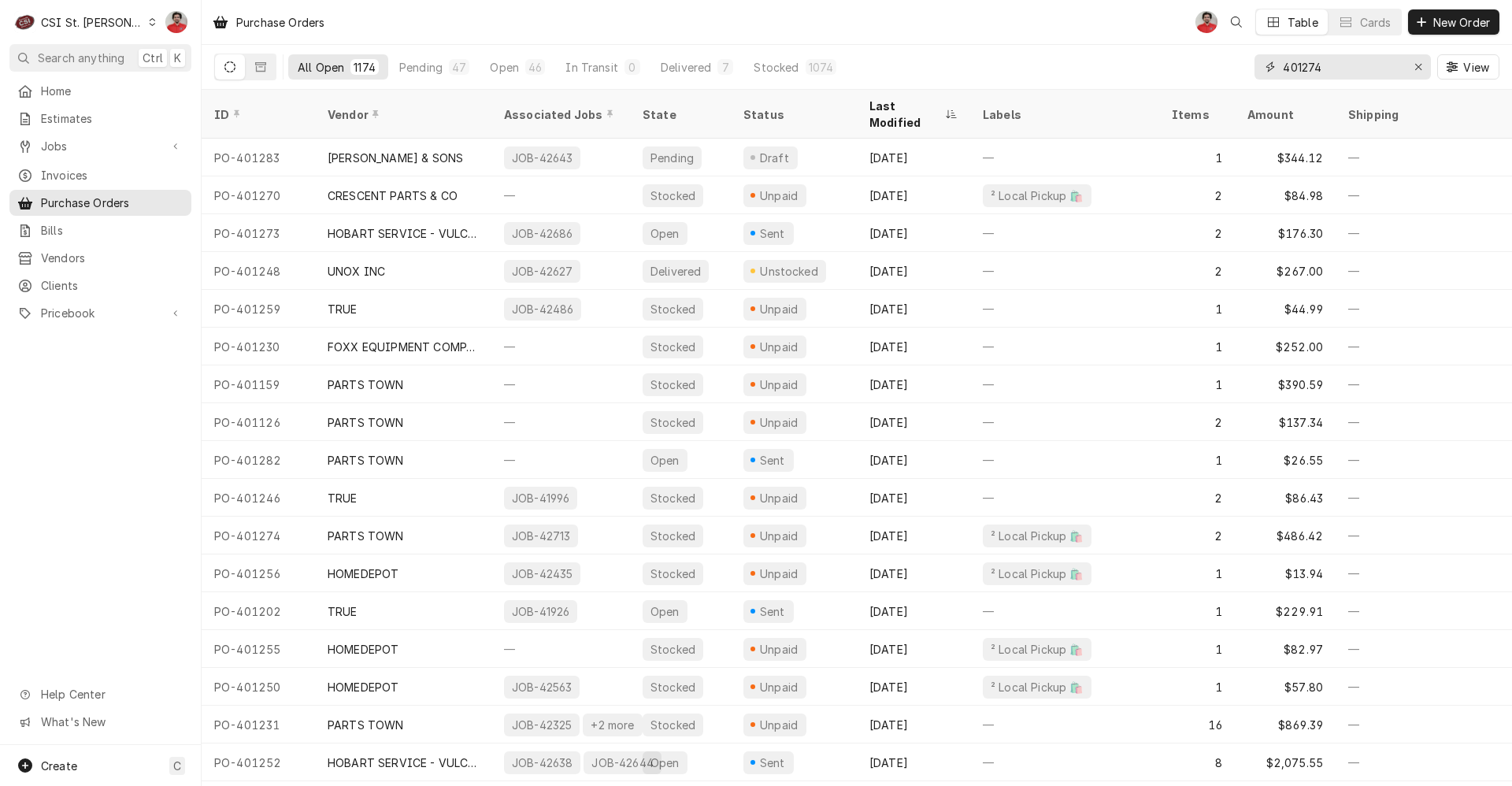
type input "401274"
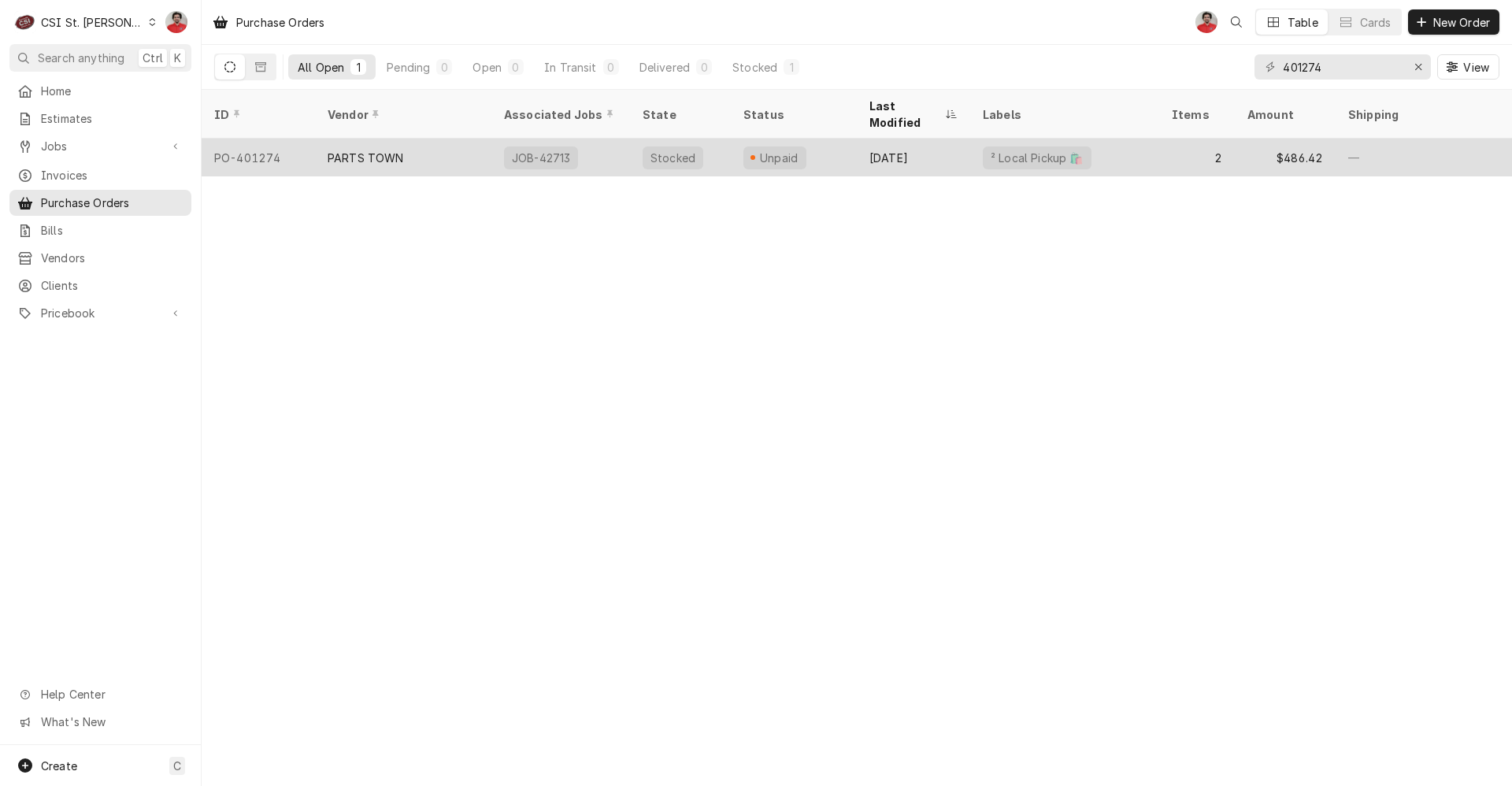
click at [492, 138] on div "JOB-42713" at bounding box center [560, 157] width 138 height 38
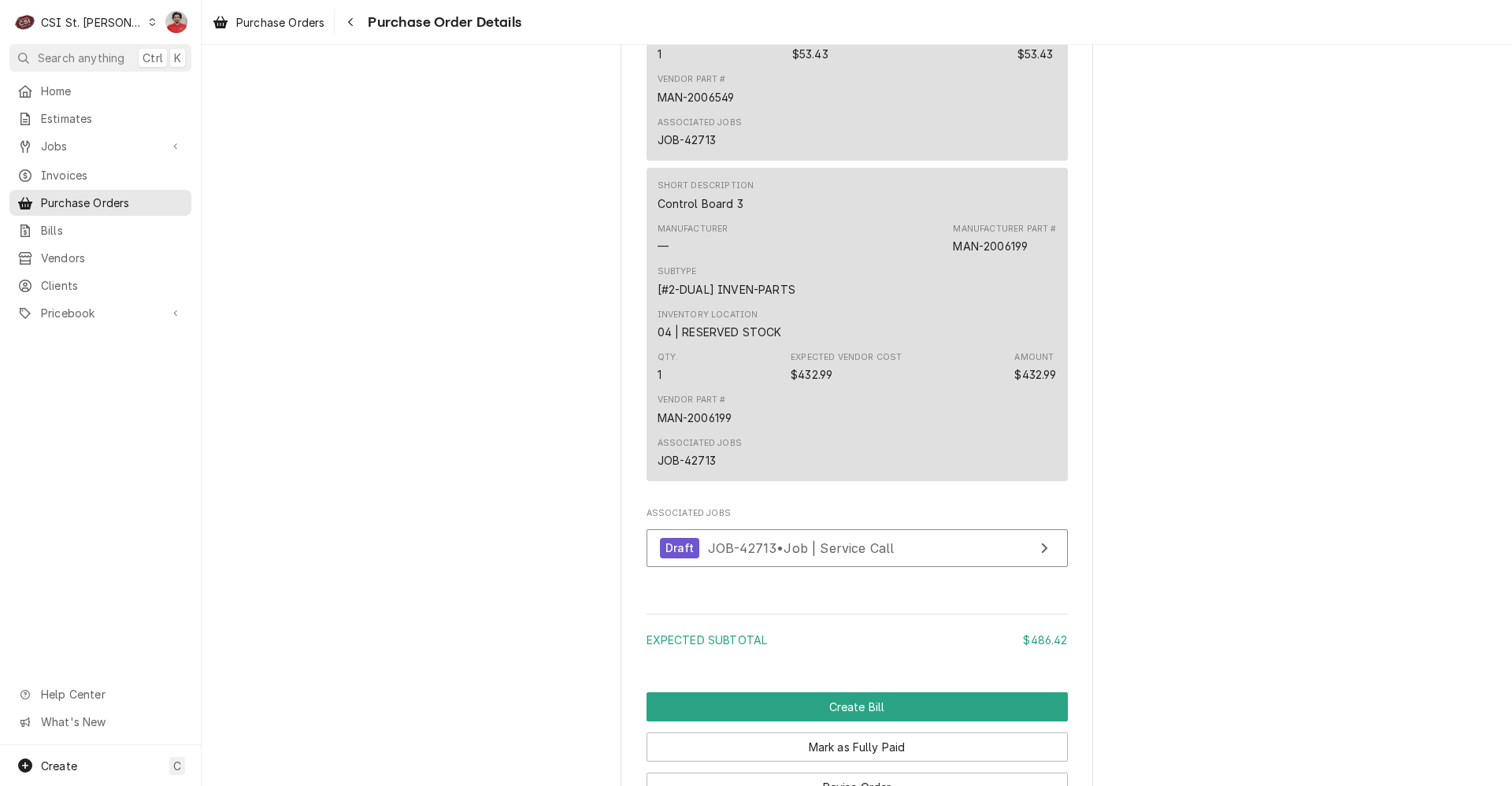
scroll to position [1553, 0]
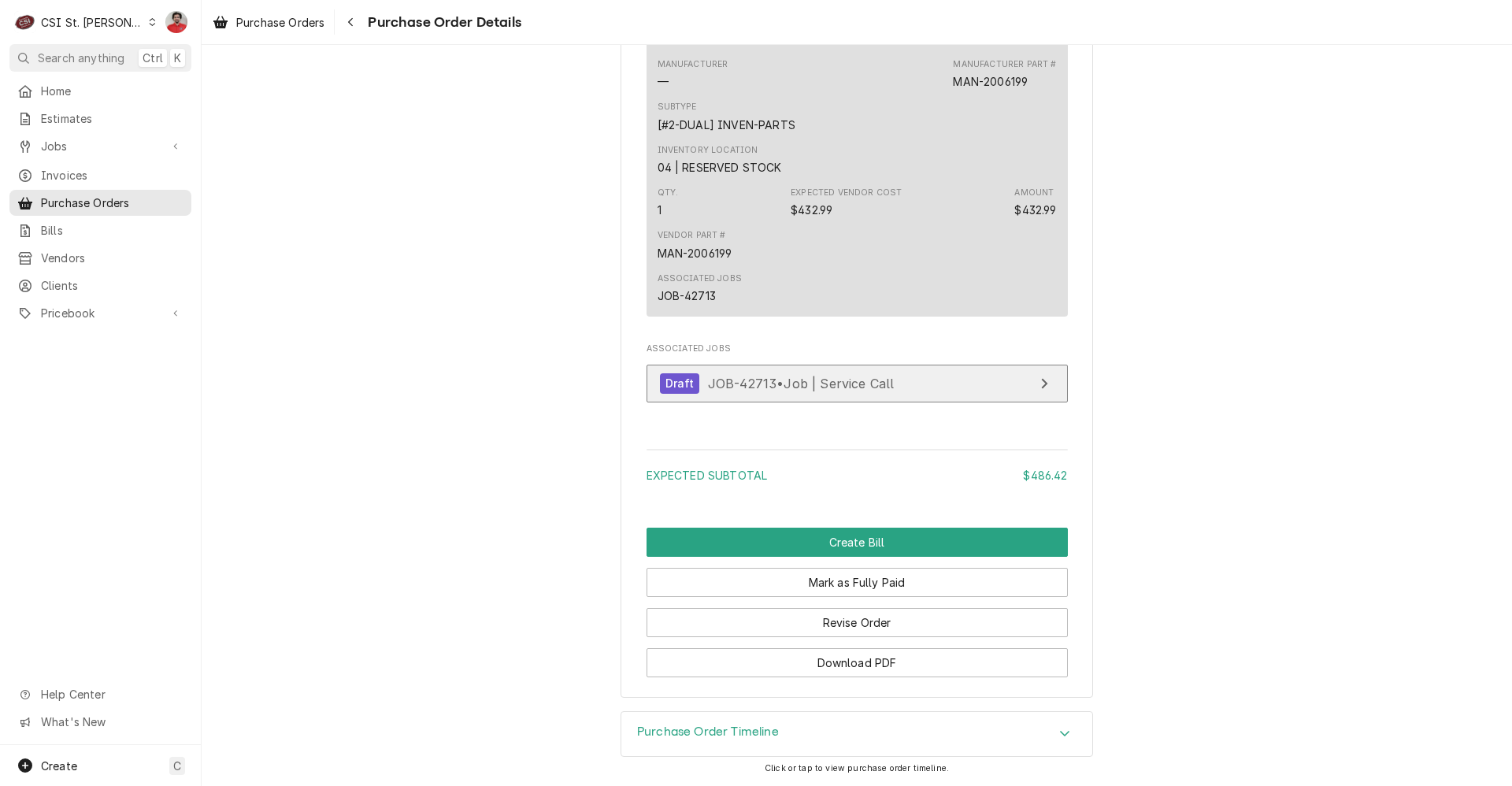
click at [756, 384] on span "JOB-42713 • Job | Service Call" at bounding box center [802, 383] width 187 height 16
